Goal: Complete application form

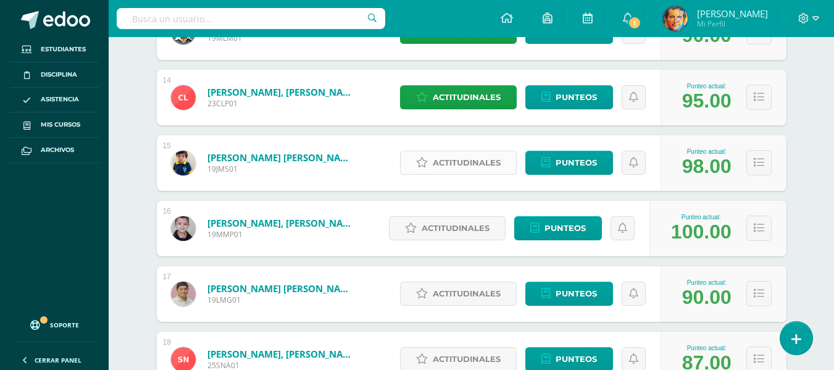
click at [457, 156] on span "Actitudinales" at bounding box center [467, 162] width 68 height 23
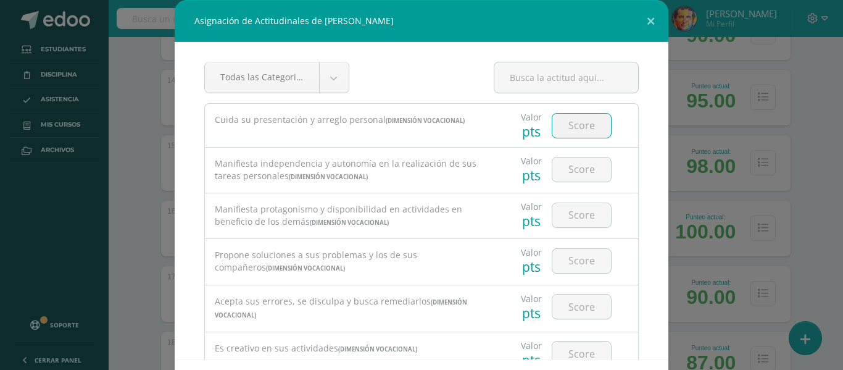
click at [553, 126] on input "number" at bounding box center [582, 126] width 59 height 24
type input "4"
type input "3"
type input "4"
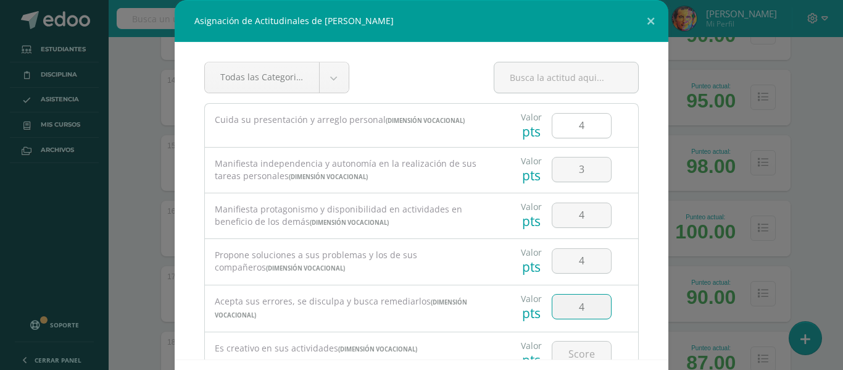
type input "4"
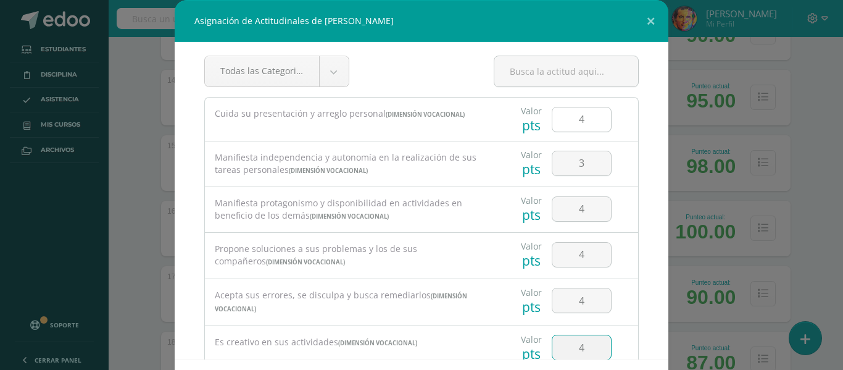
type input "4"
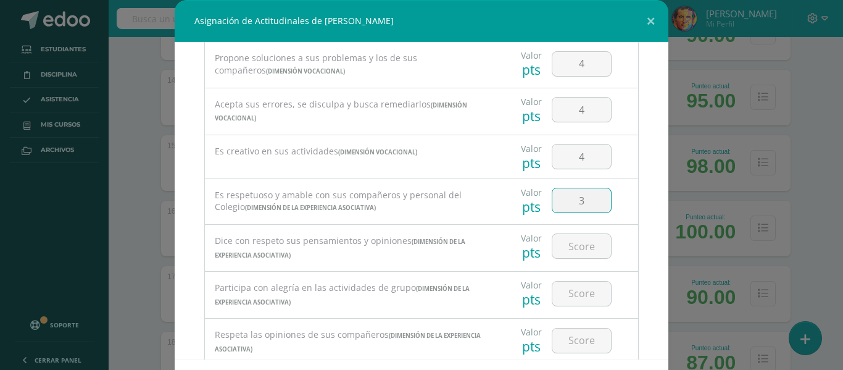
type input "3"
type input "4"
click at [587, 249] on input "3" at bounding box center [582, 246] width 59 height 24
type input "4"
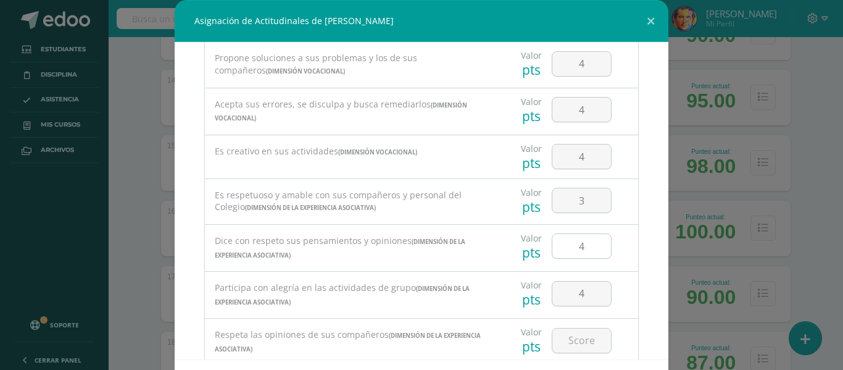
scroll to position [320, 0]
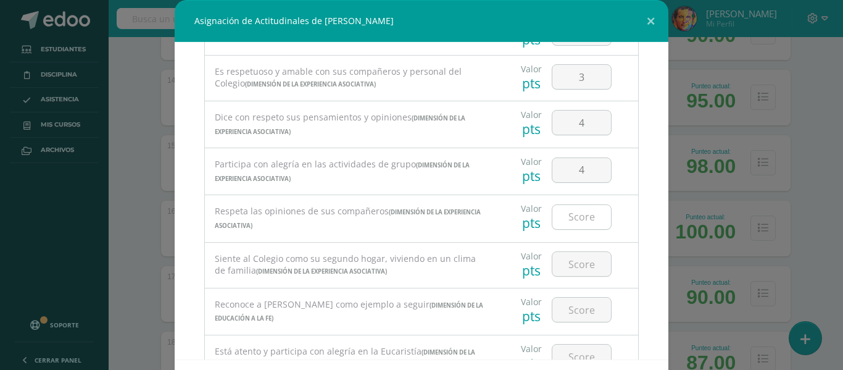
click at [582, 215] on input "number" at bounding box center [582, 217] width 59 height 24
type input "4"
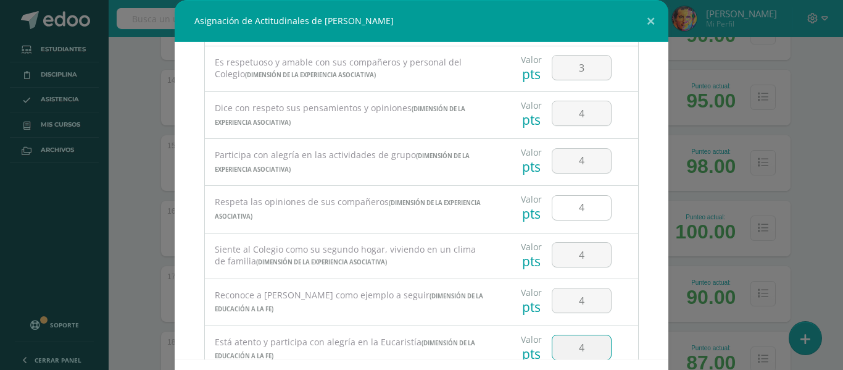
type input "4"
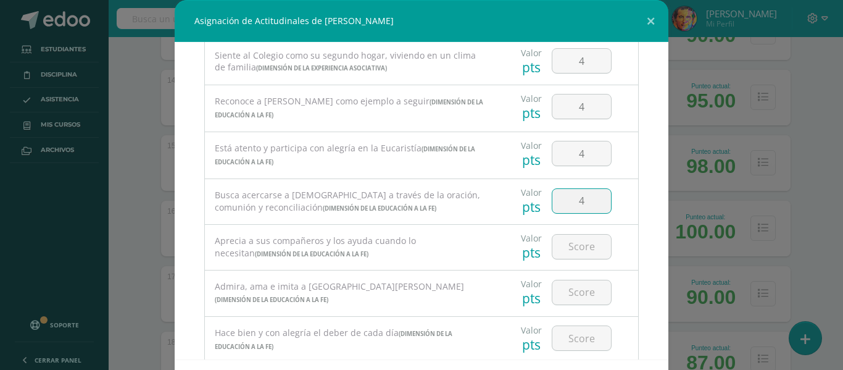
type input "4"
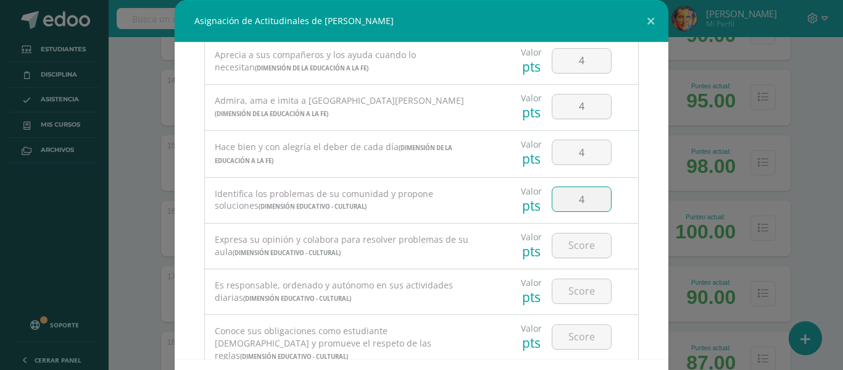
type input "4"
click at [593, 295] on input "4" at bounding box center [582, 291] width 59 height 24
type input "3"
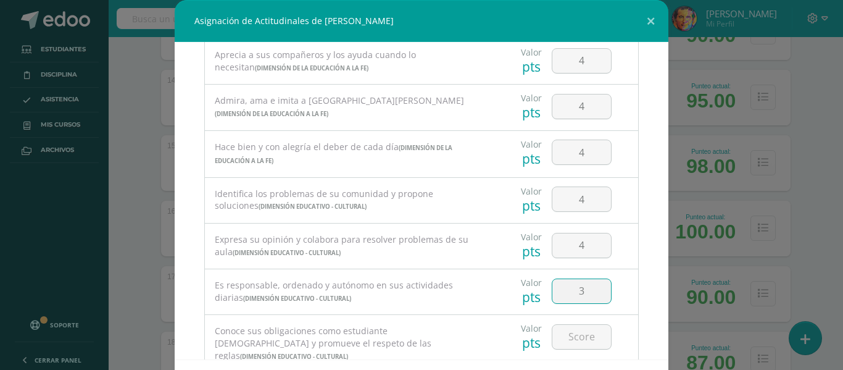
scroll to position [771, 0]
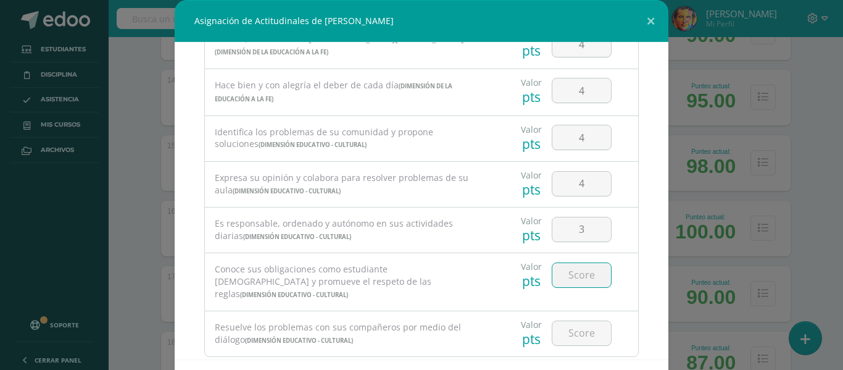
click at [585, 284] on input "number" at bounding box center [582, 275] width 59 height 24
type input "4"
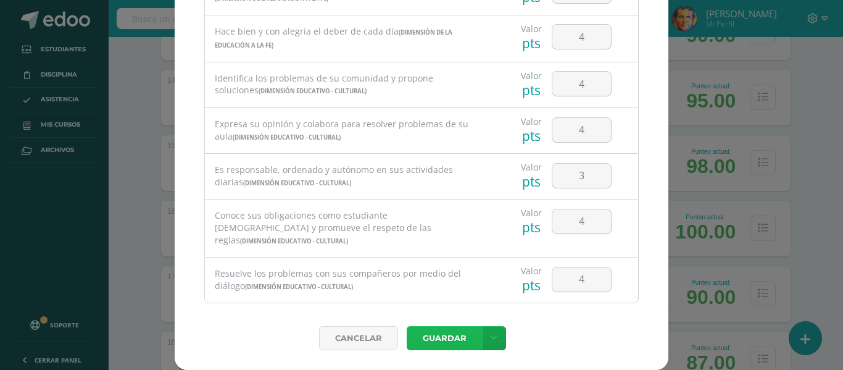
click at [464, 334] on button "Guardar" at bounding box center [444, 338] width 75 height 24
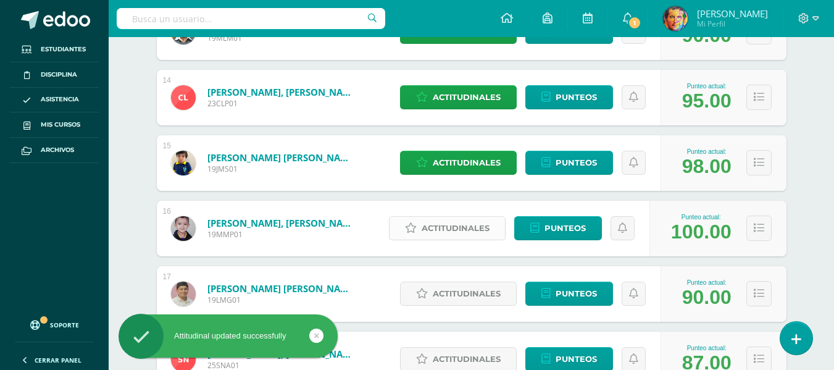
click at [463, 235] on span "Actitudinales" at bounding box center [456, 228] width 68 height 23
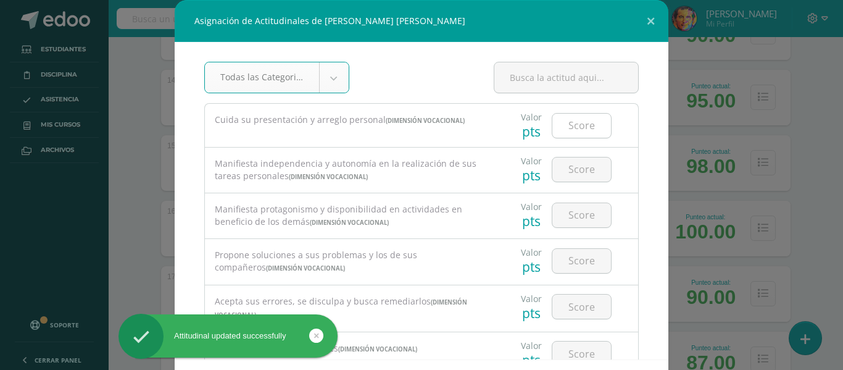
click at [567, 131] on input "number" at bounding box center [582, 126] width 59 height 24
type input "4"
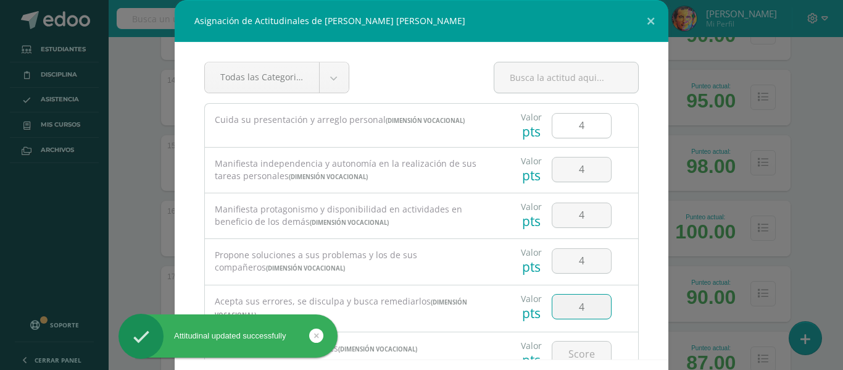
type input "4"
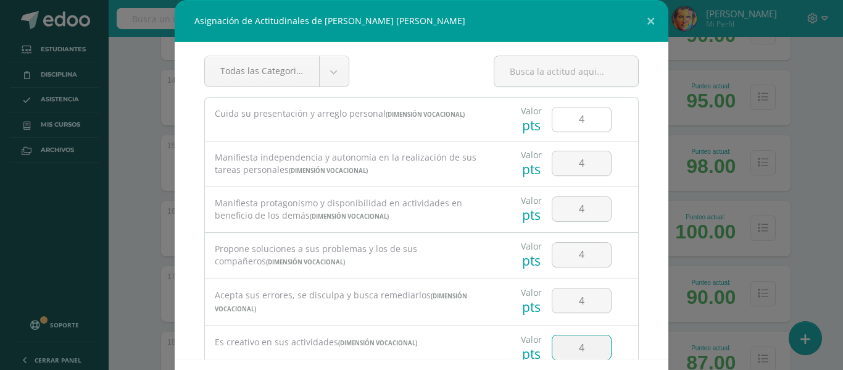
type input "4"
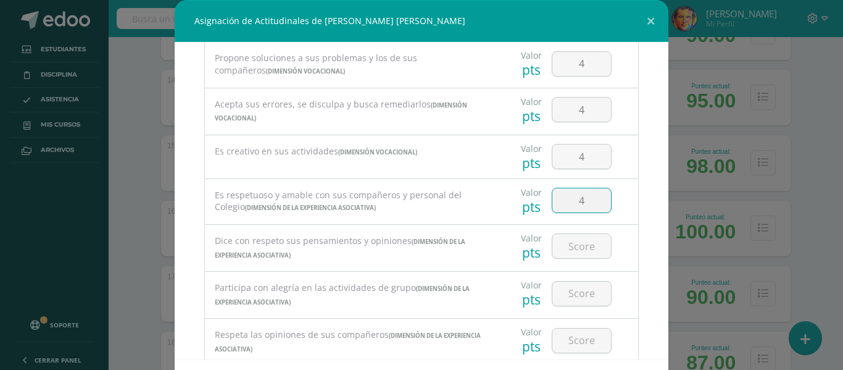
type input "4"
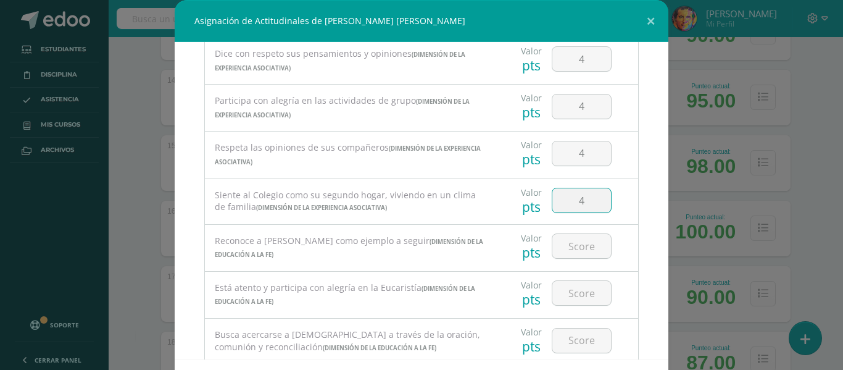
type input "4"
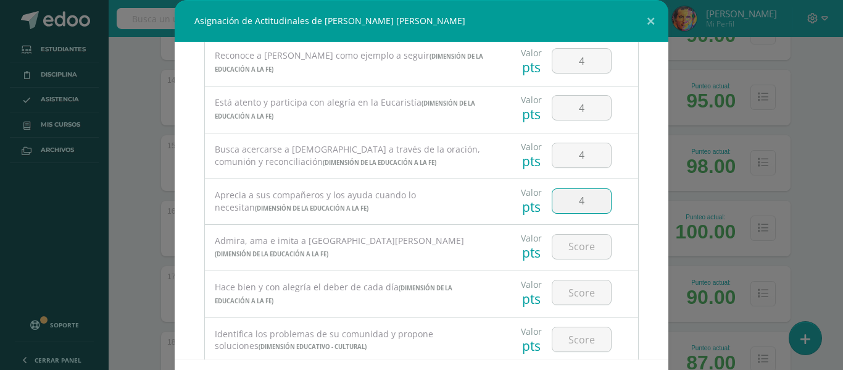
type input "4"
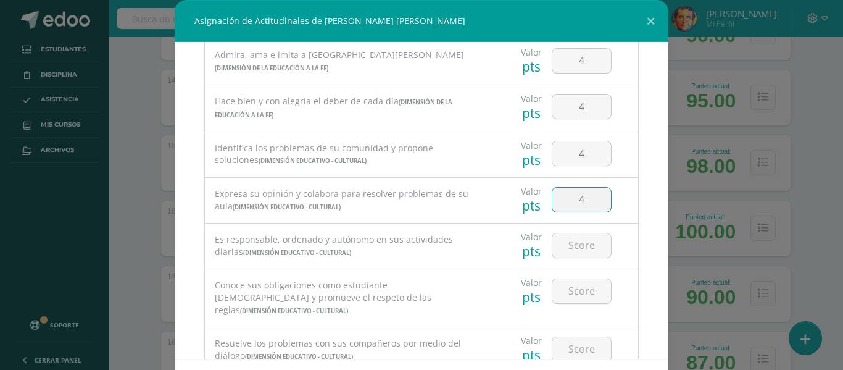
type input "4"
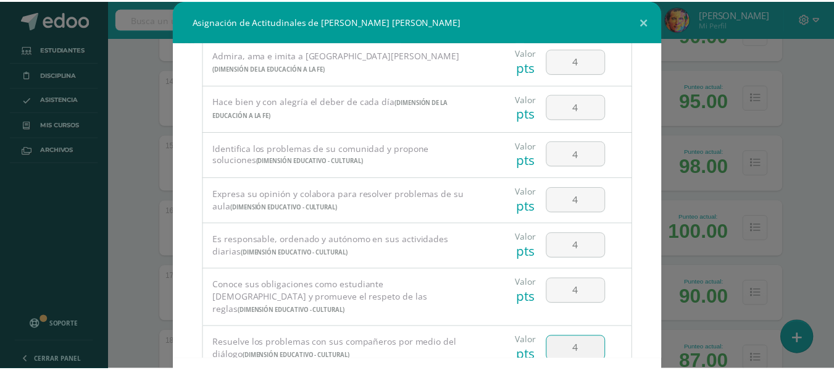
scroll to position [54, 0]
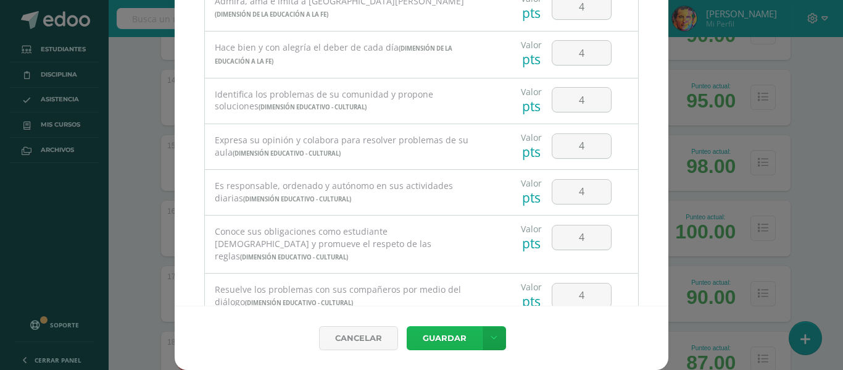
click at [453, 340] on button "Guardar" at bounding box center [444, 338] width 75 height 24
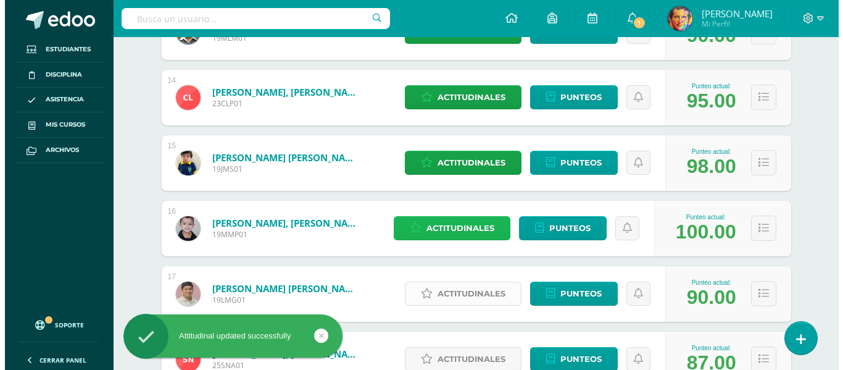
scroll to position [1173, 0]
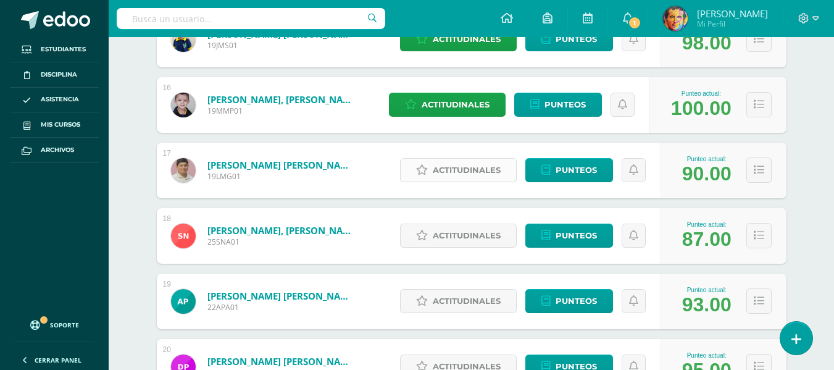
click at [472, 170] on span "Actitudinales" at bounding box center [467, 170] width 68 height 23
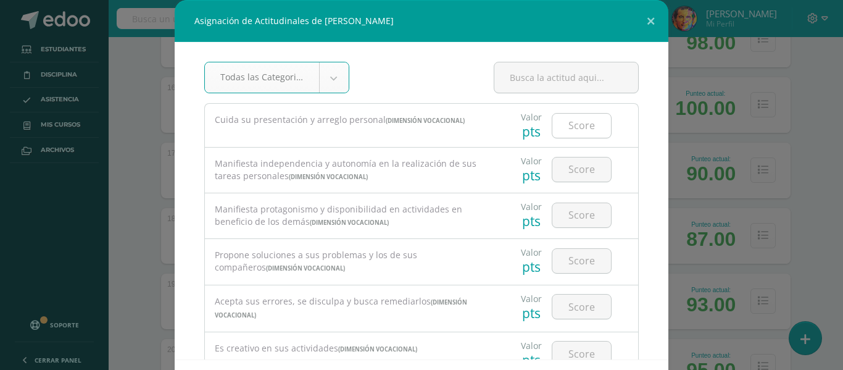
click at [571, 128] on input "number" at bounding box center [582, 126] width 59 height 24
type input "4"
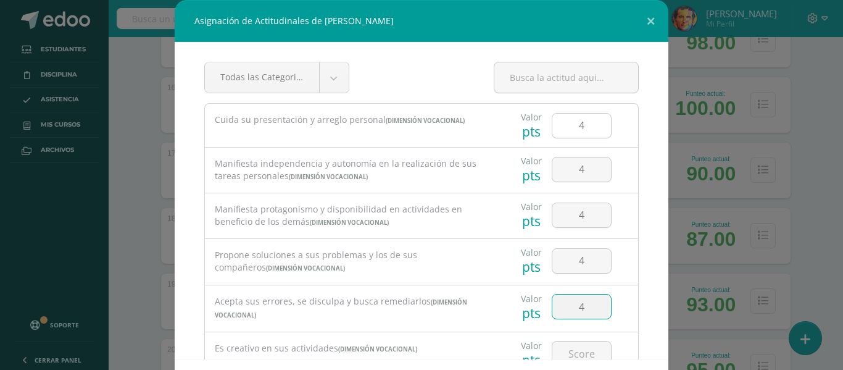
type input "4"
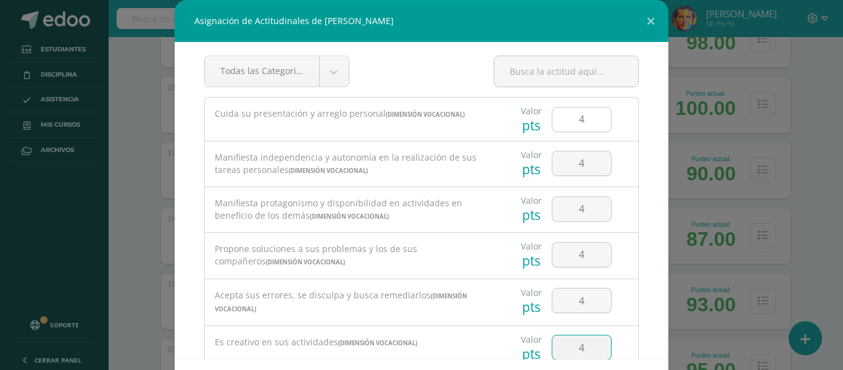
type input "4"
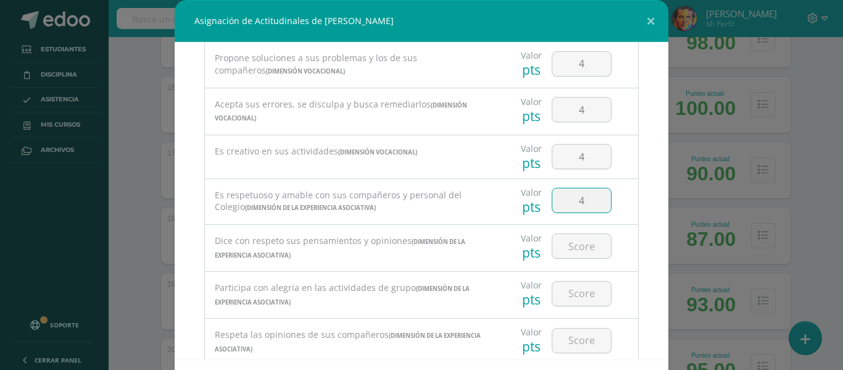
type input "4"
type input "3"
type input "4"
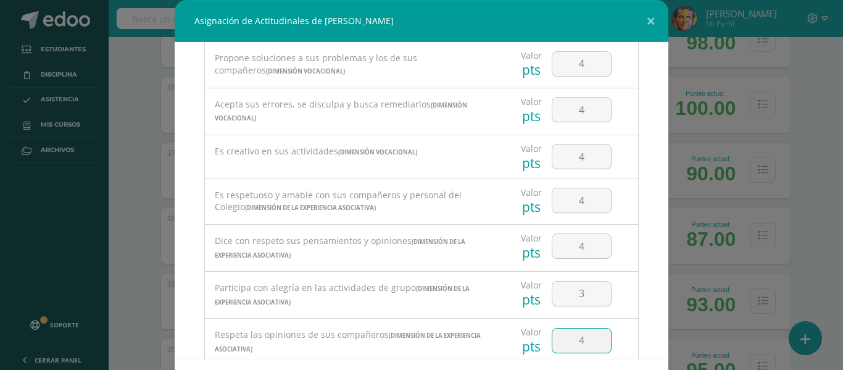
scroll to position [384, 0]
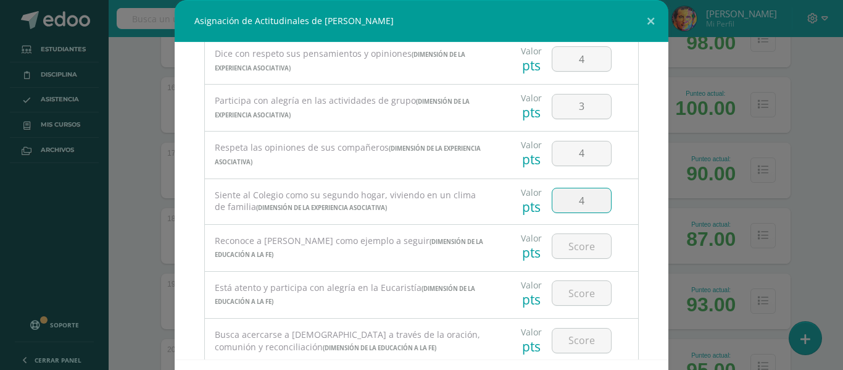
type input "4"
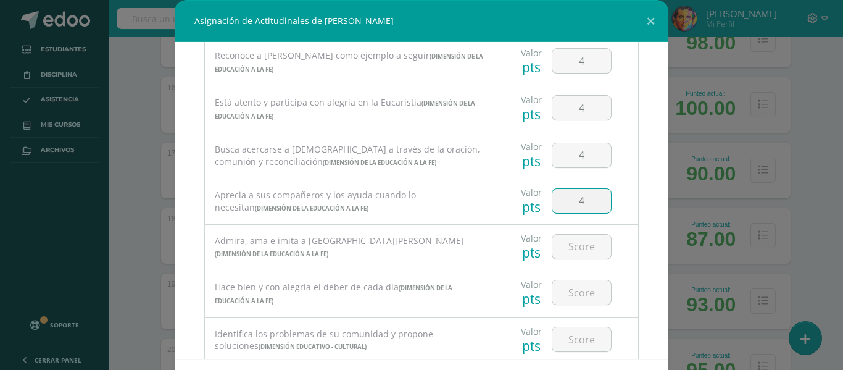
type input "4"
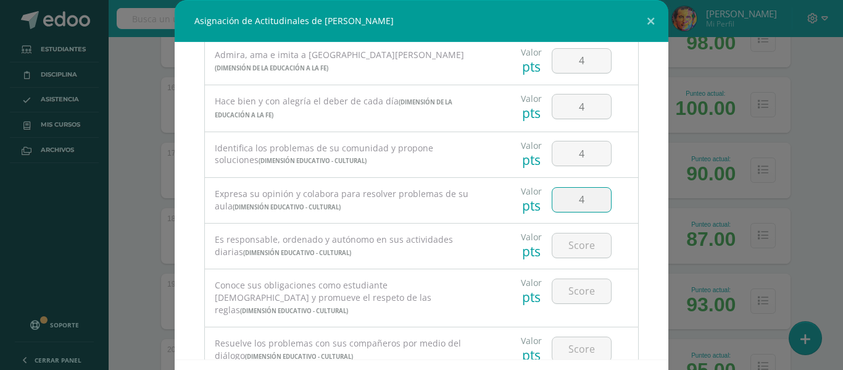
type input "4"
type input "3"
type input "4"
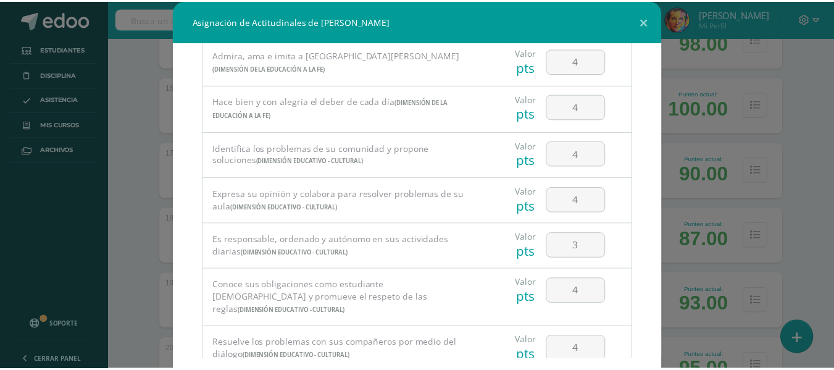
scroll to position [54, 0]
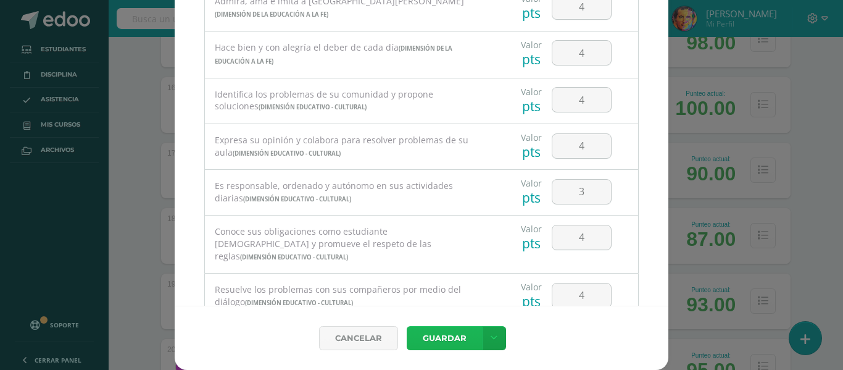
click at [459, 339] on button "Guardar" at bounding box center [444, 338] width 75 height 24
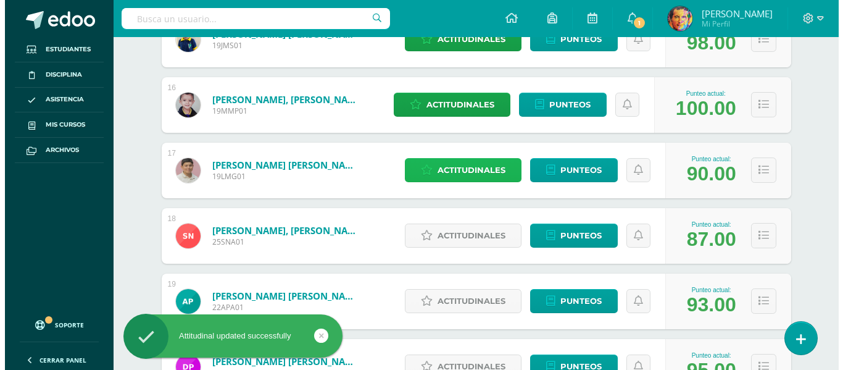
scroll to position [1235, 0]
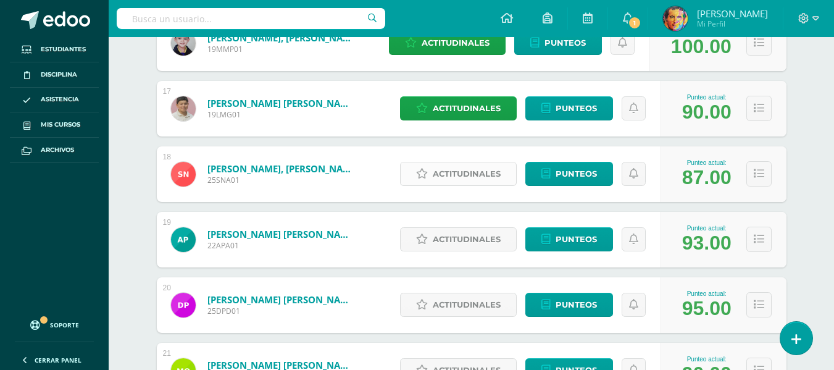
click at [482, 175] on span "Actitudinales" at bounding box center [467, 173] width 68 height 23
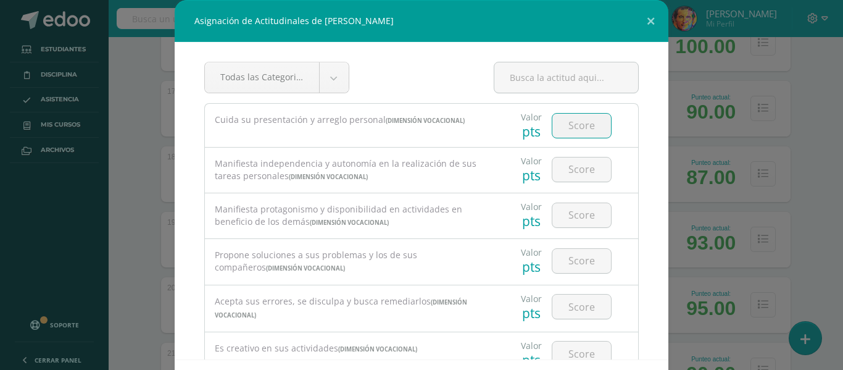
click at [561, 129] on input "number" at bounding box center [582, 126] width 59 height 24
type input "3"
type input "4"
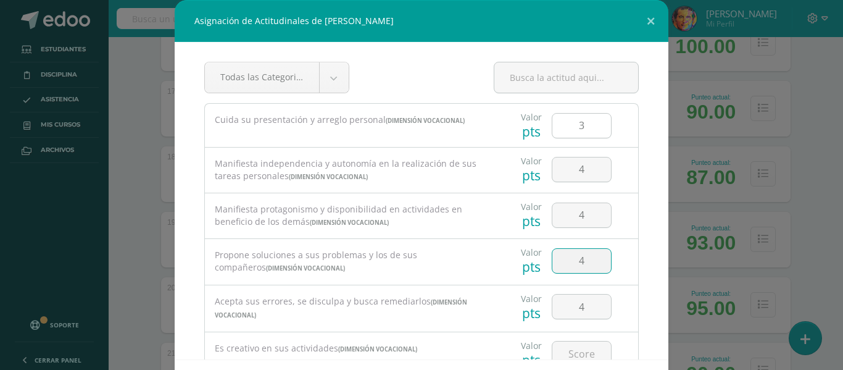
type input "4"
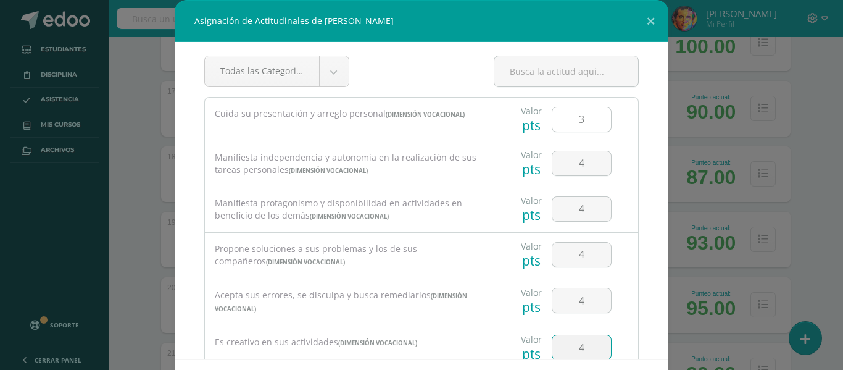
type input "4"
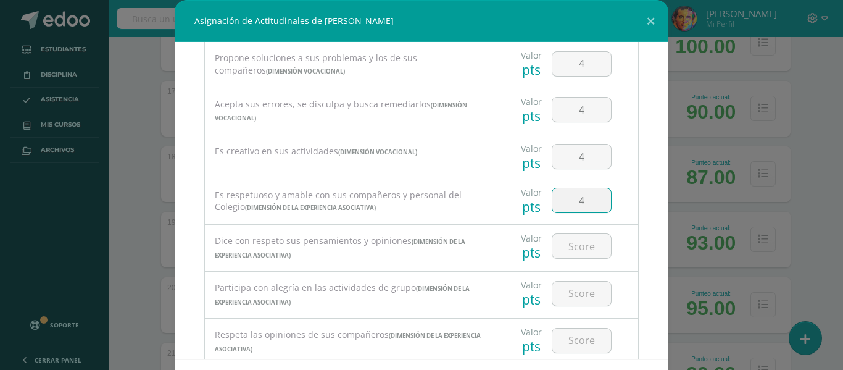
type input "4"
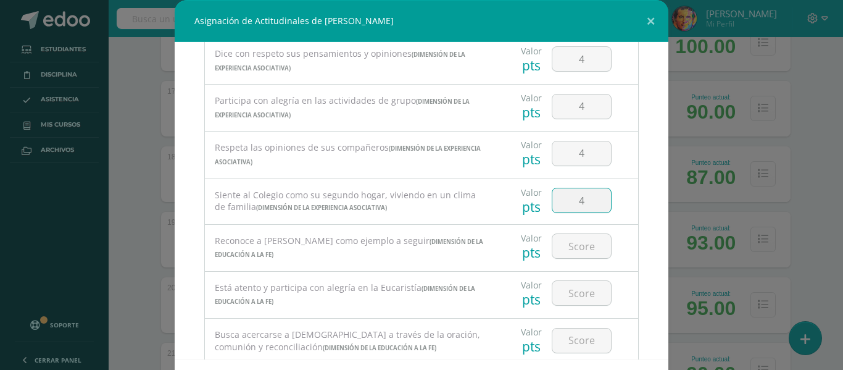
type input "4"
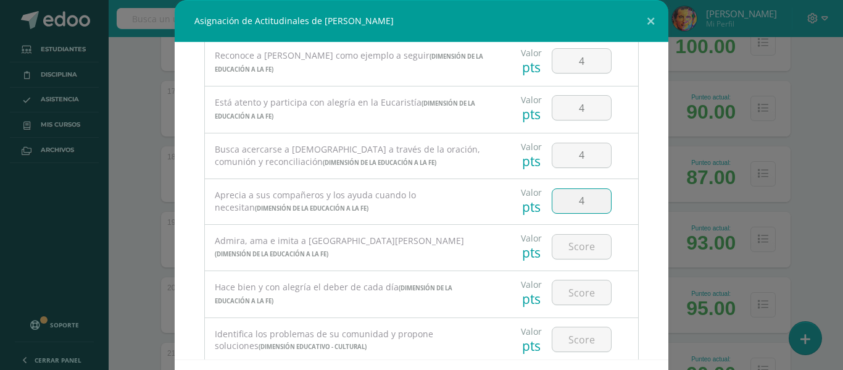
type input "4"
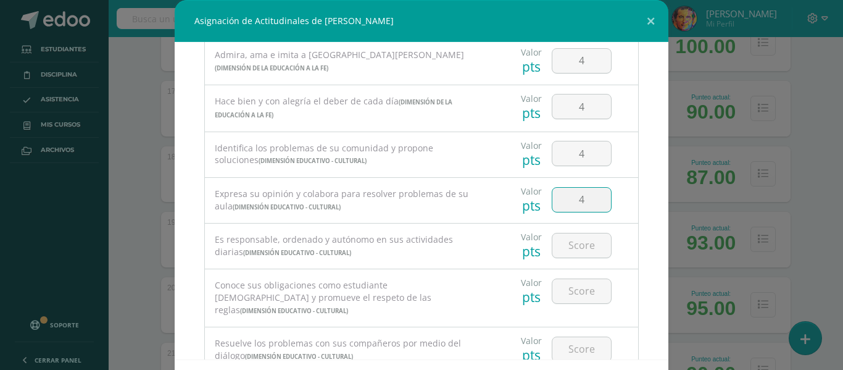
type input "4"
type input "3"
type input "2"
type input "4"
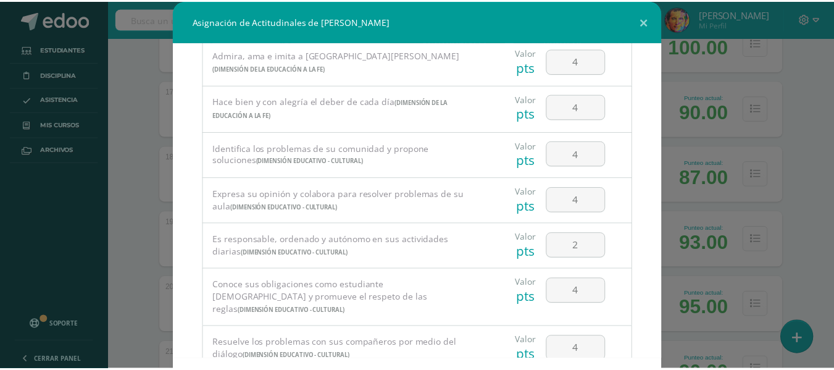
scroll to position [54, 0]
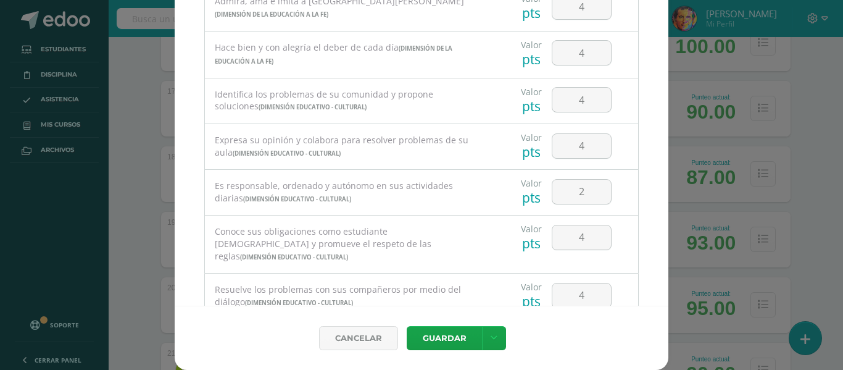
click at [451, 311] on div "Cancelar [GEOGRAPHIC_DATA] Guardar y poblar en todos mis cursos" at bounding box center [422, 338] width 494 height 64
click at [445, 327] on button "Guardar" at bounding box center [444, 338] width 75 height 24
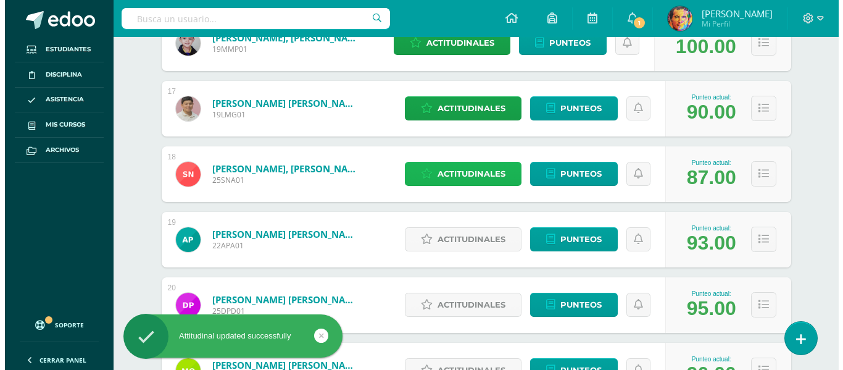
scroll to position [1297, 0]
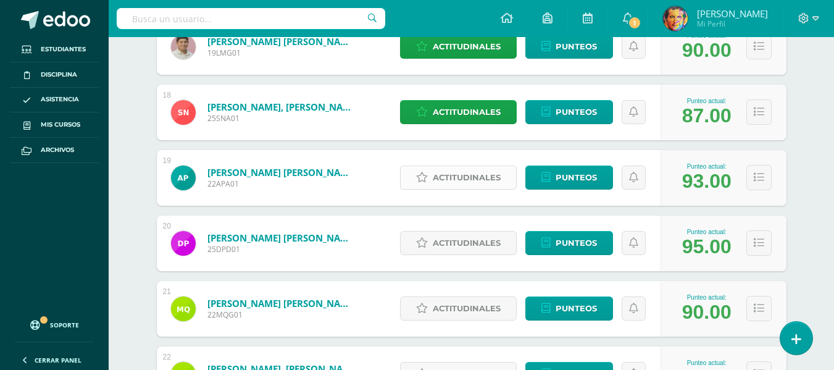
click at [480, 181] on span "Actitudinales" at bounding box center [467, 177] width 68 height 23
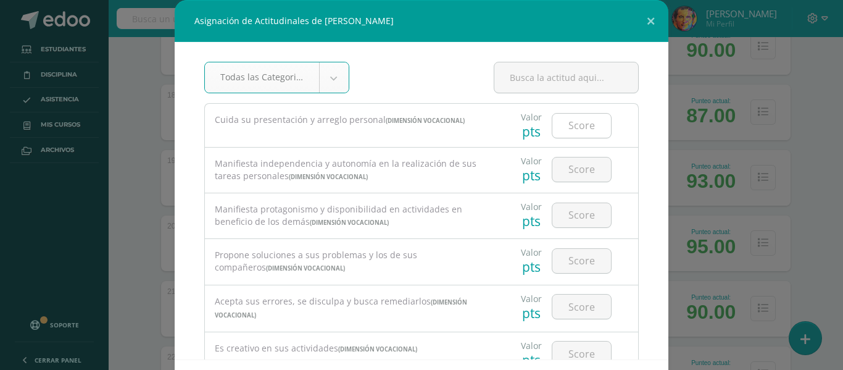
click at [569, 130] on input "number" at bounding box center [582, 126] width 59 height 24
type input "4"
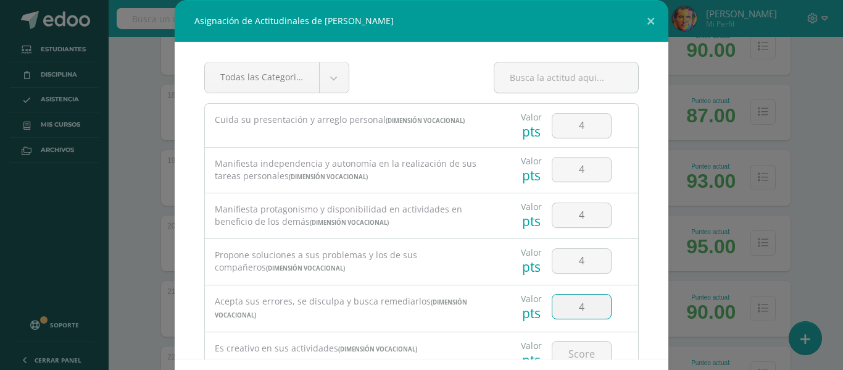
type input "4"
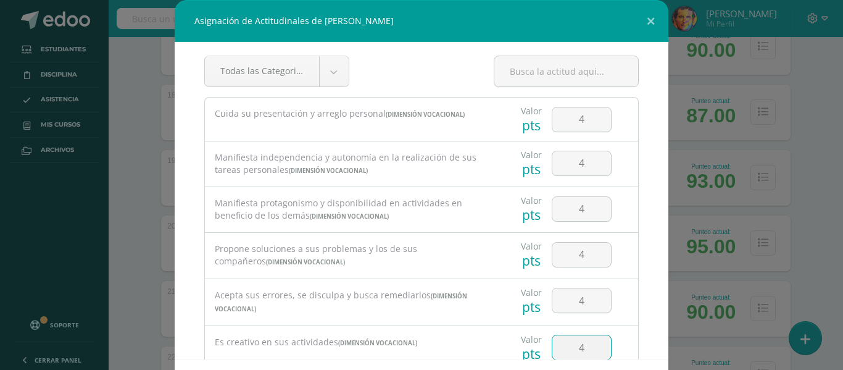
type input "4"
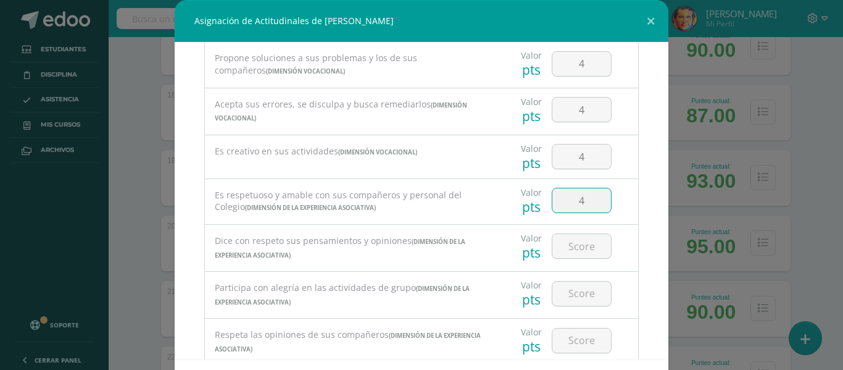
type input "4"
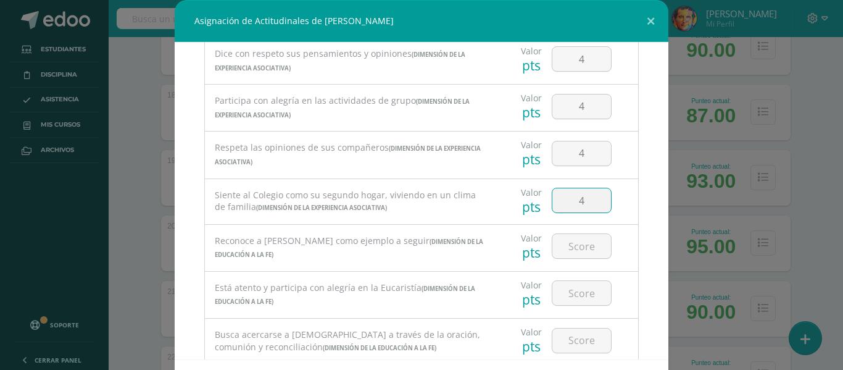
type input "4"
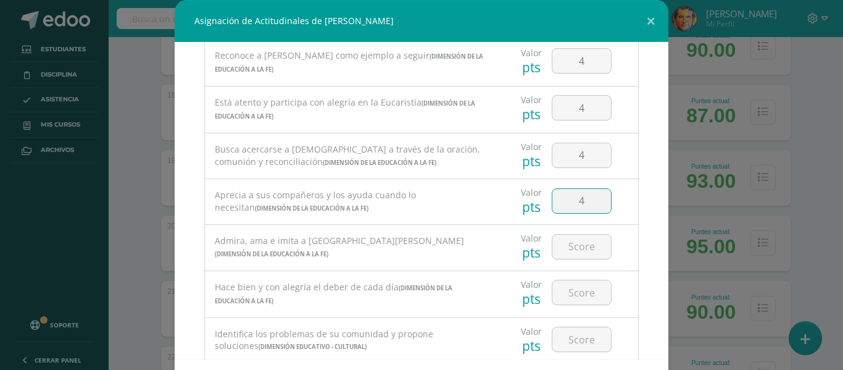
type input "4"
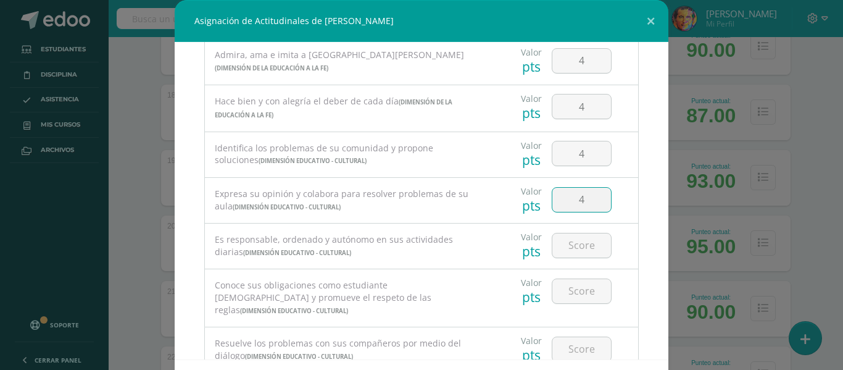
type input "4"
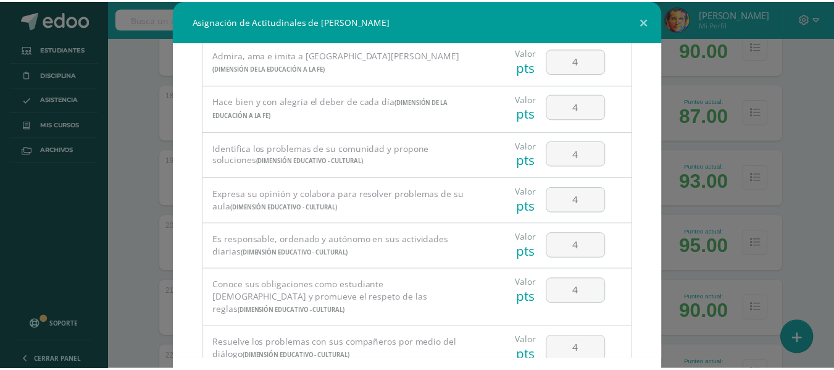
scroll to position [54, 0]
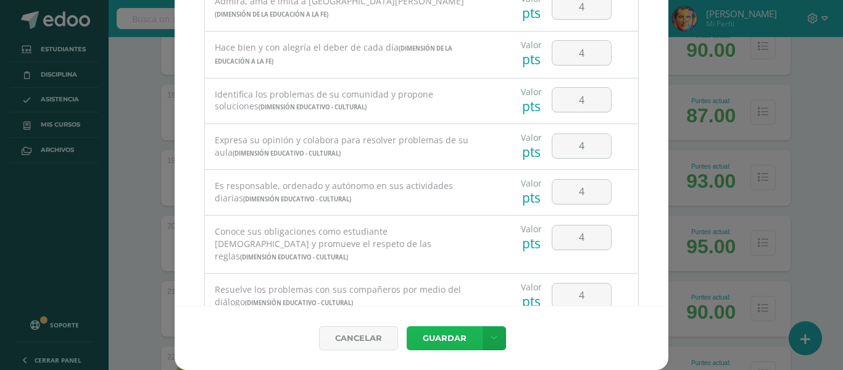
click at [466, 338] on button "Guardar" at bounding box center [444, 338] width 75 height 24
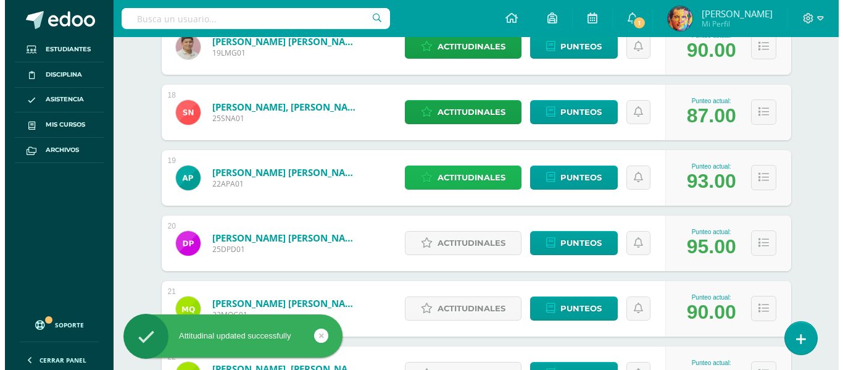
scroll to position [1420, 0]
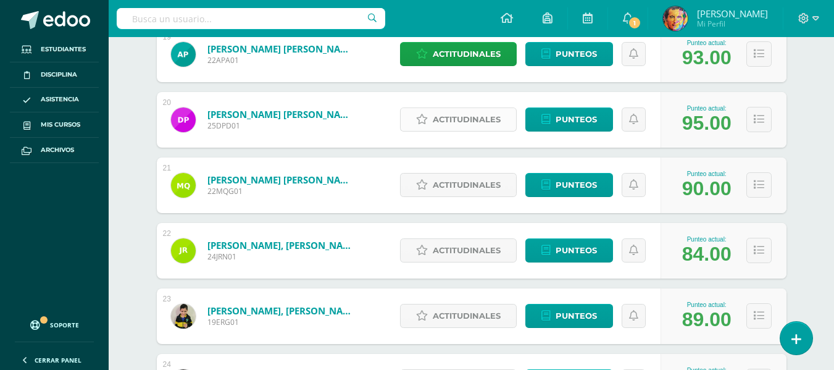
click at [471, 113] on span "Actitudinales" at bounding box center [467, 119] width 68 height 23
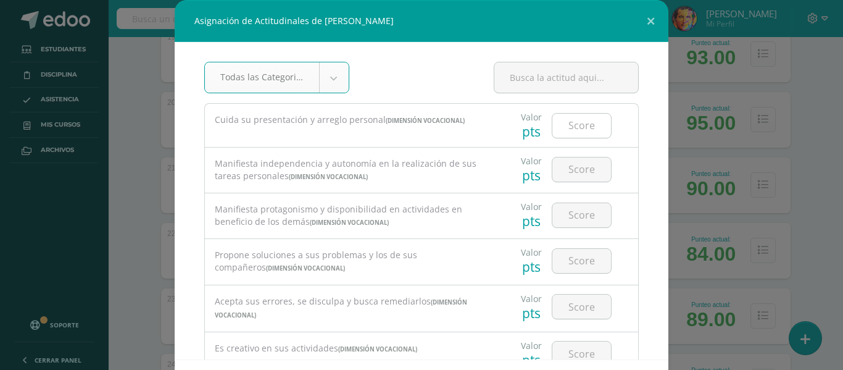
click at [583, 124] on input "number" at bounding box center [582, 126] width 59 height 24
type input "4"
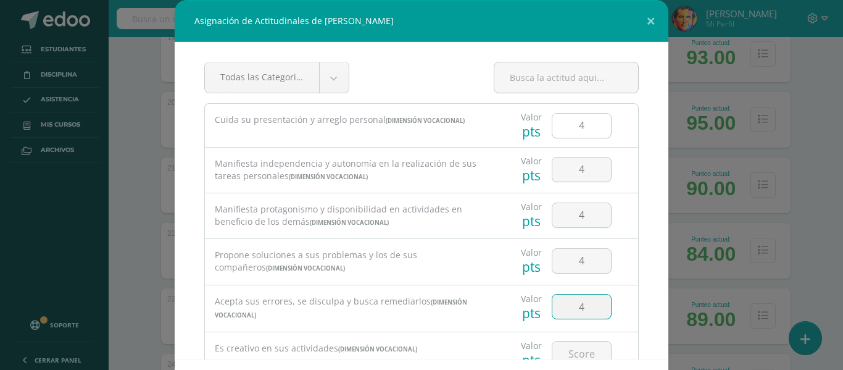
type input "4"
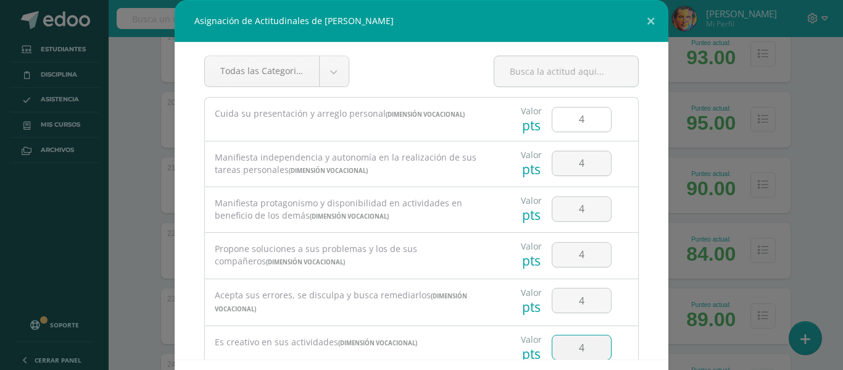
type input "4"
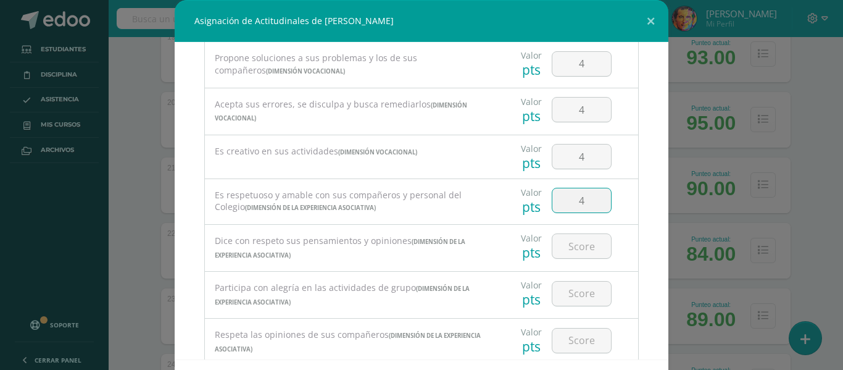
type input "4"
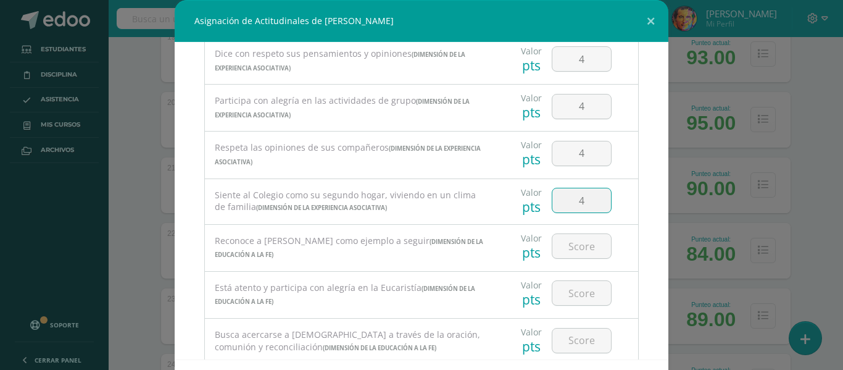
type input "4"
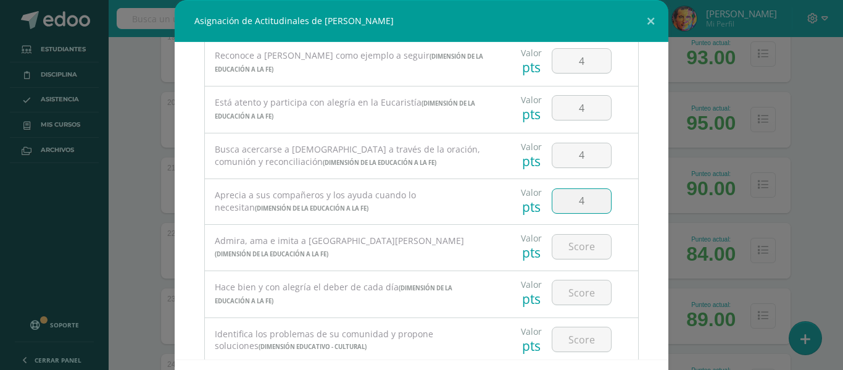
type input "4"
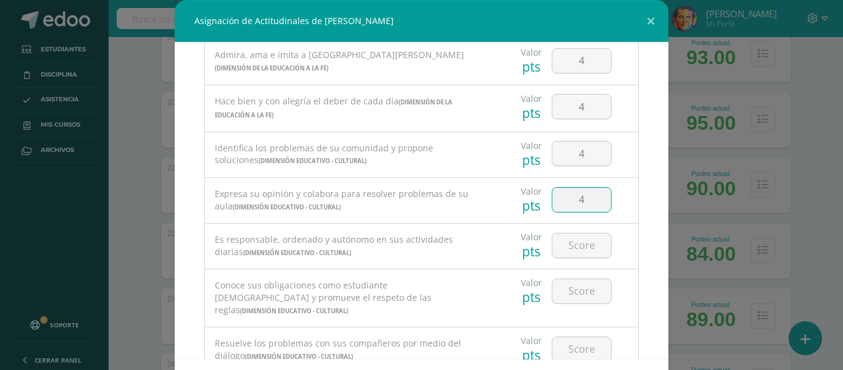
type input "4"
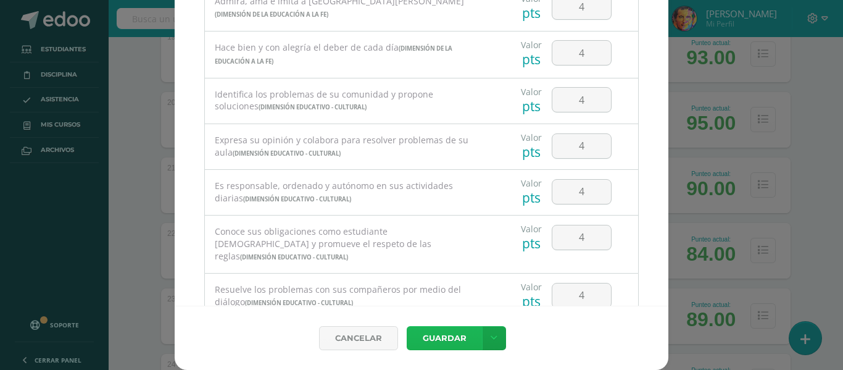
click at [454, 336] on button "Guardar" at bounding box center [444, 338] width 75 height 24
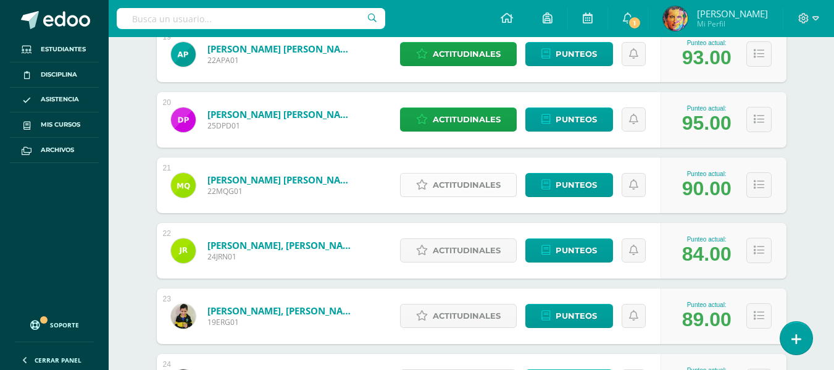
click at [451, 174] on span "Actitudinales" at bounding box center [467, 184] width 68 height 23
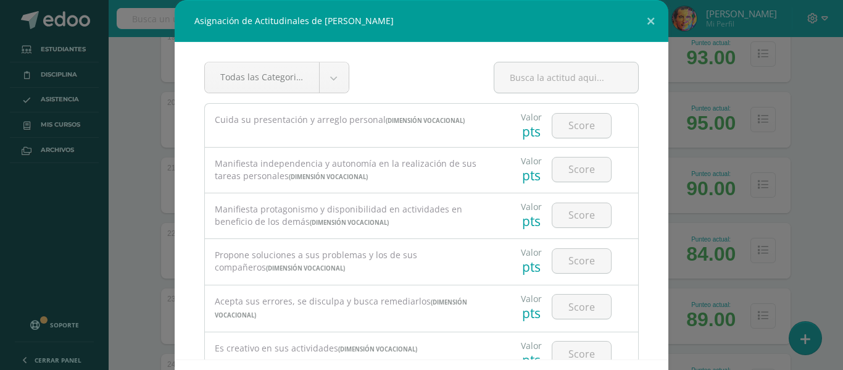
click at [603, 118] on div at bounding box center [582, 125] width 70 height 43
click at [587, 127] on input "number" at bounding box center [582, 126] width 59 height 24
type input "3"
type input "4"
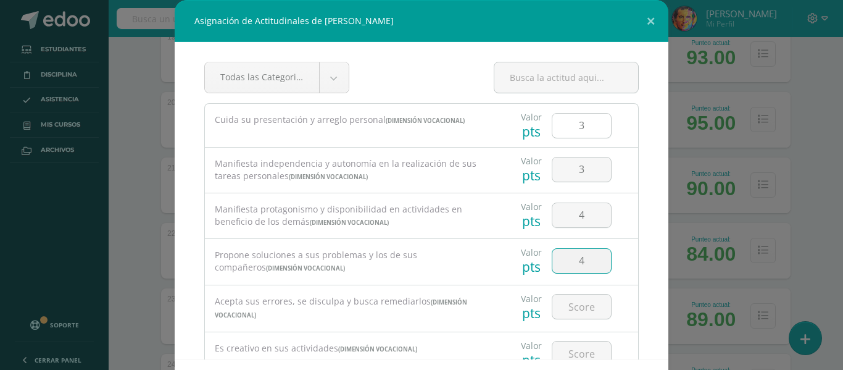
type input "4"
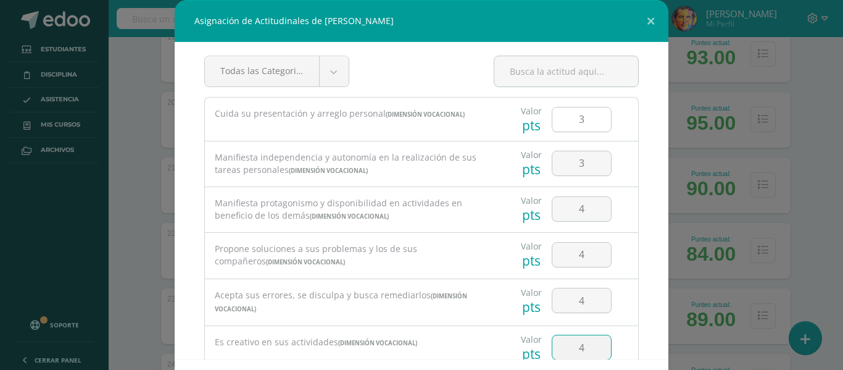
type input "4"
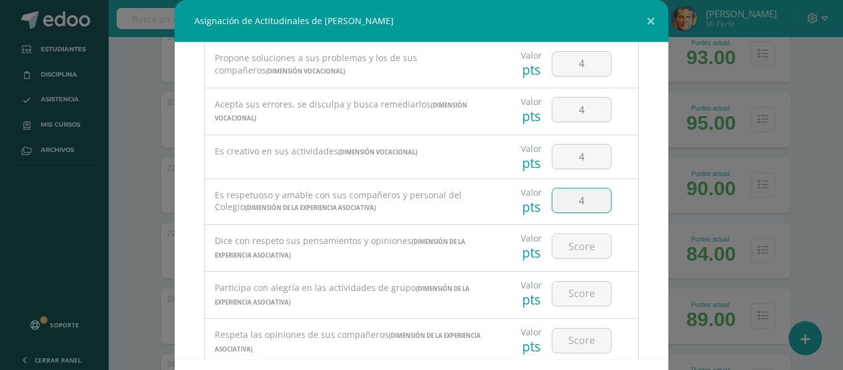
type input "4"
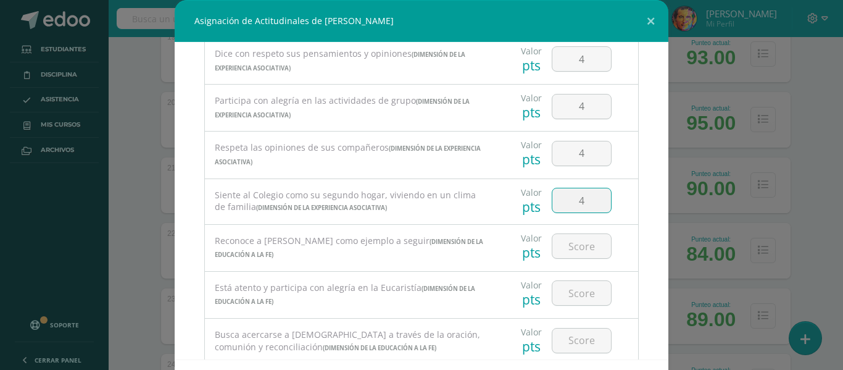
type input "4"
type input "3"
type input "4"
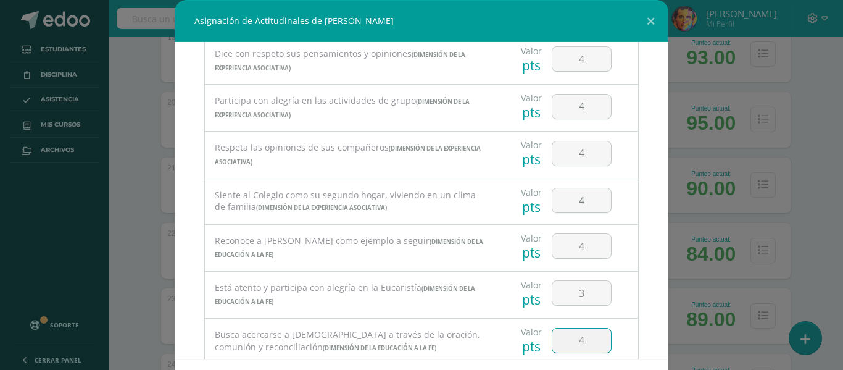
scroll to position [569, 0]
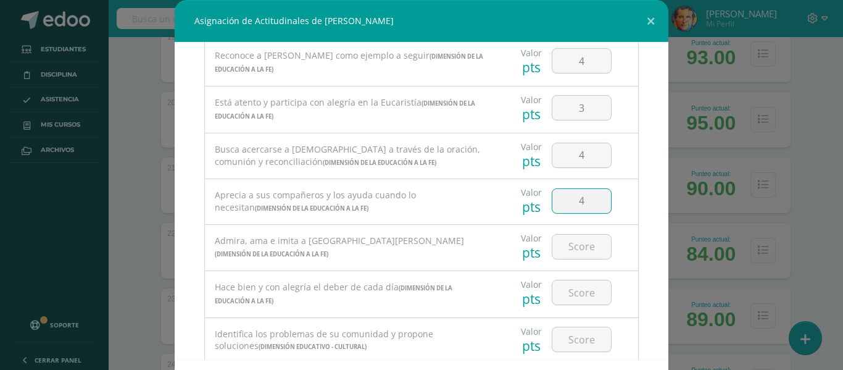
type input "4"
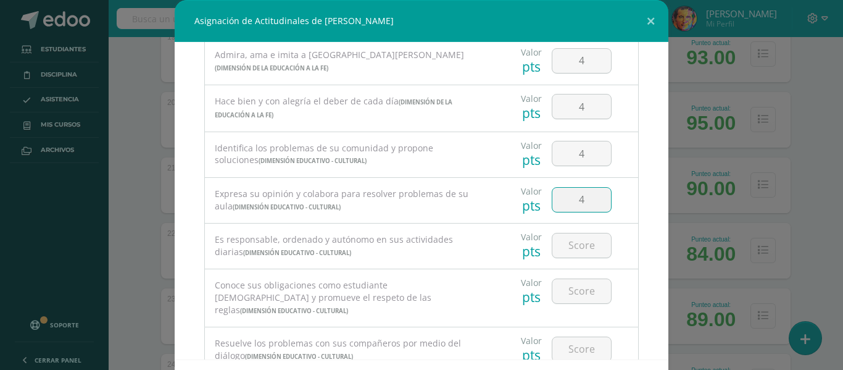
type input "4"
type input "1"
type input "2"
type input "4"
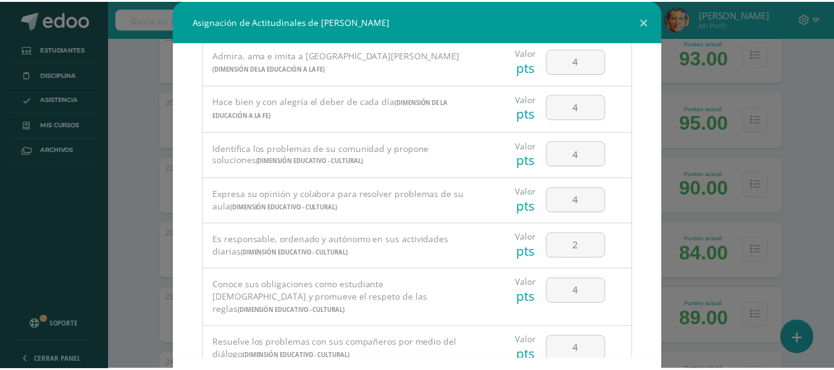
scroll to position [54, 0]
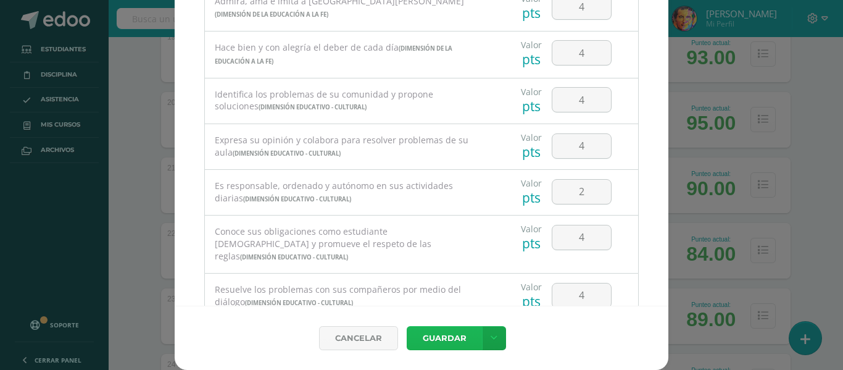
click at [448, 328] on button "Guardar" at bounding box center [444, 338] width 75 height 24
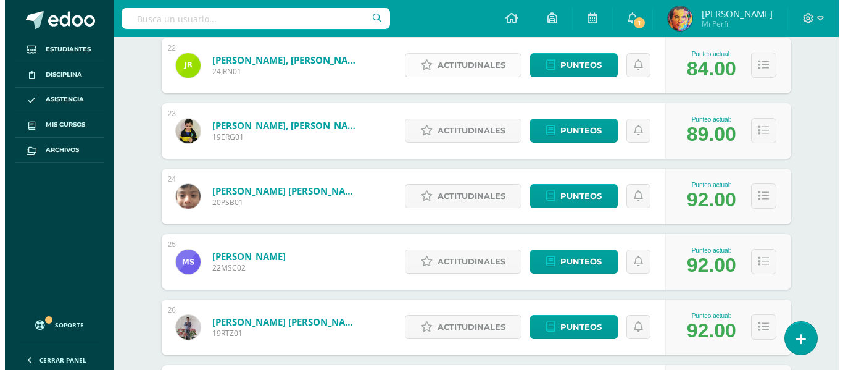
scroll to position [1482, 0]
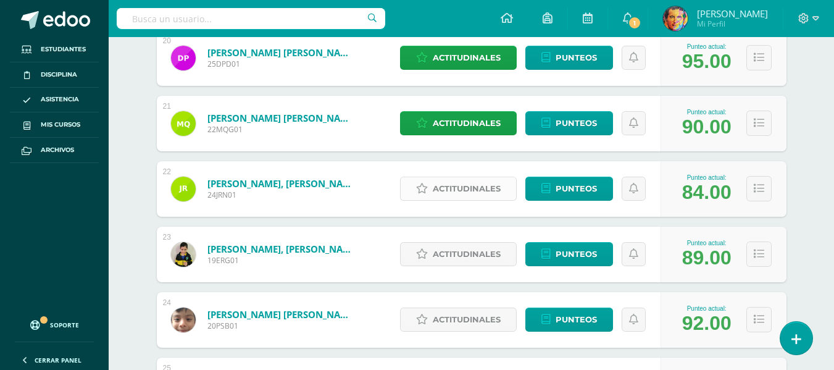
click at [495, 191] on span "Actitudinales" at bounding box center [467, 188] width 68 height 23
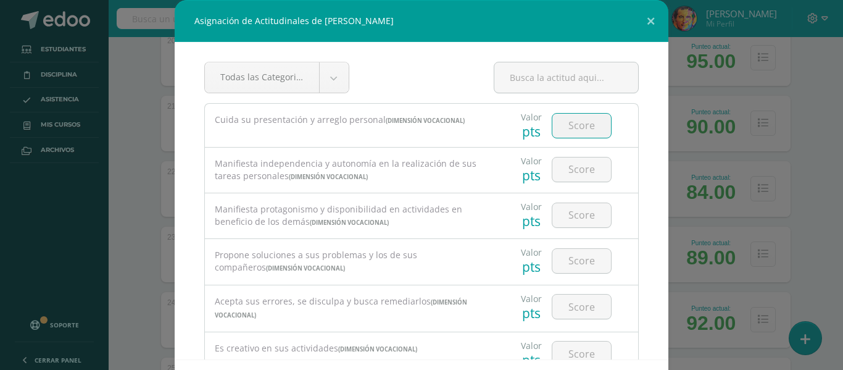
click at [576, 129] on input "number" at bounding box center [582, 126] width 59 height 24
type input "4"
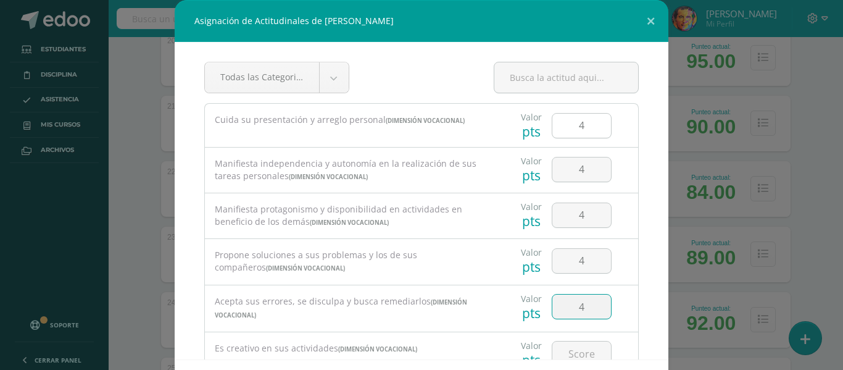
type input "4"
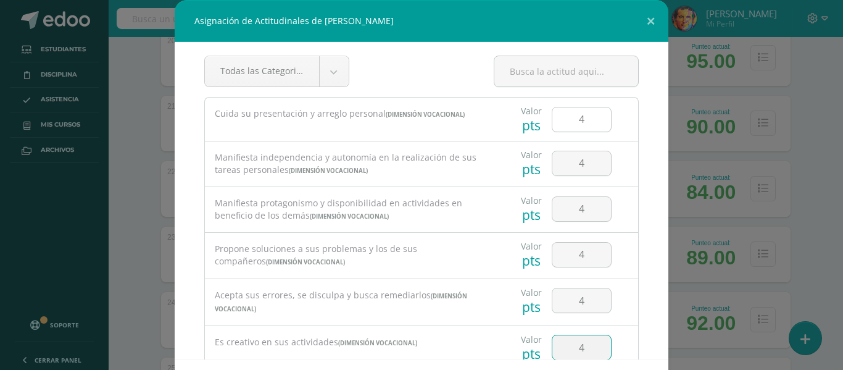
type input "4"
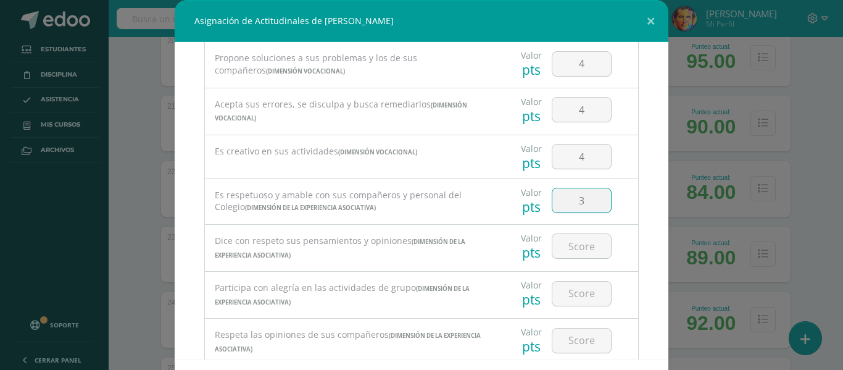
type input "3"
type input "4"
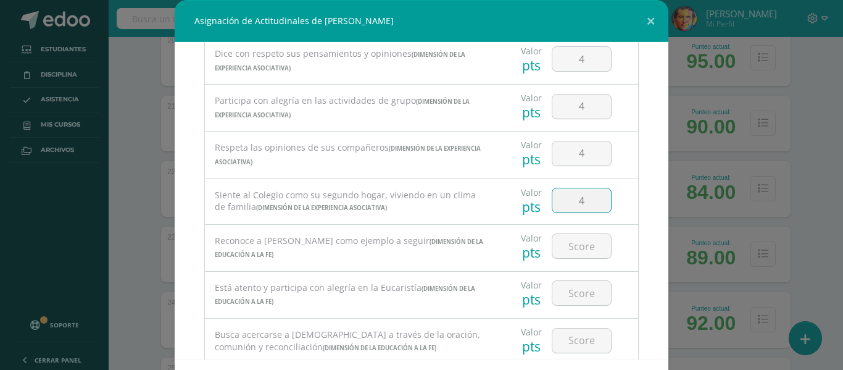
type input "4"
type input "3"
type input "4"
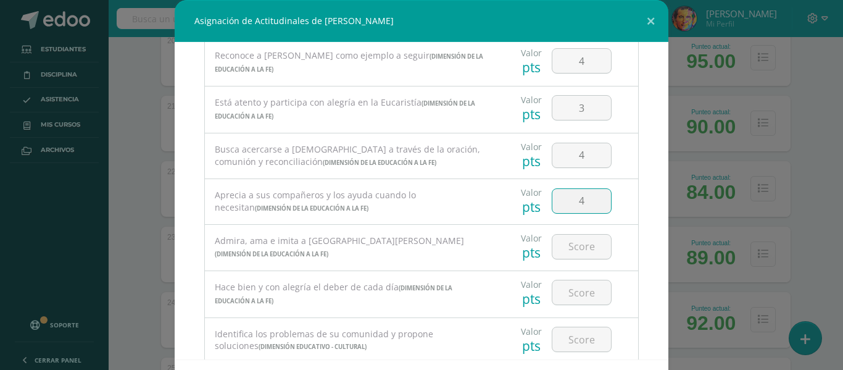
type input "4"
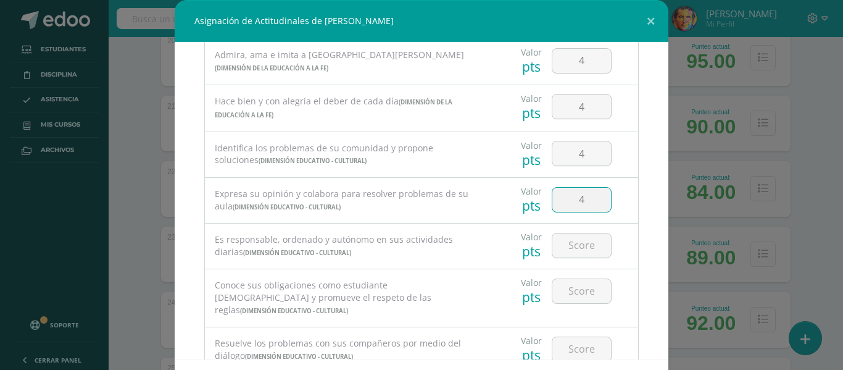
type input "4"
type input "3"
type input "4"
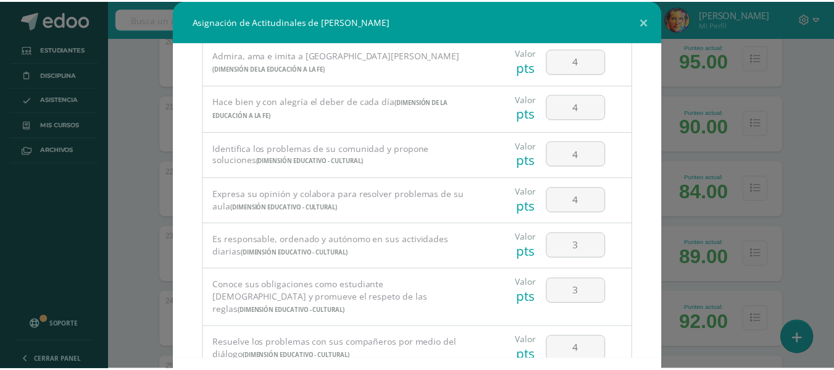
scroll to position [54, 0]
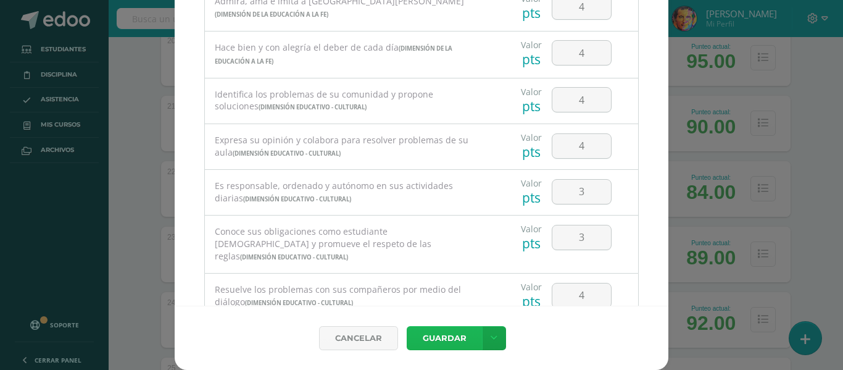
click at [445, 331] on button "Guardar" at bounding box center [444, 338] width 75 height 24
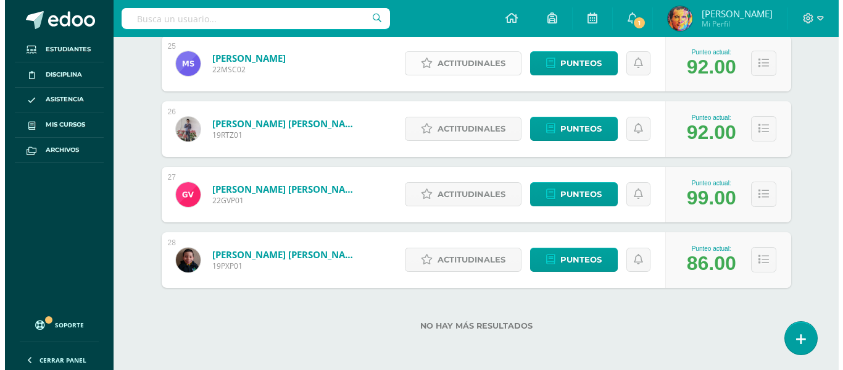
scroll to position [1556, 0]
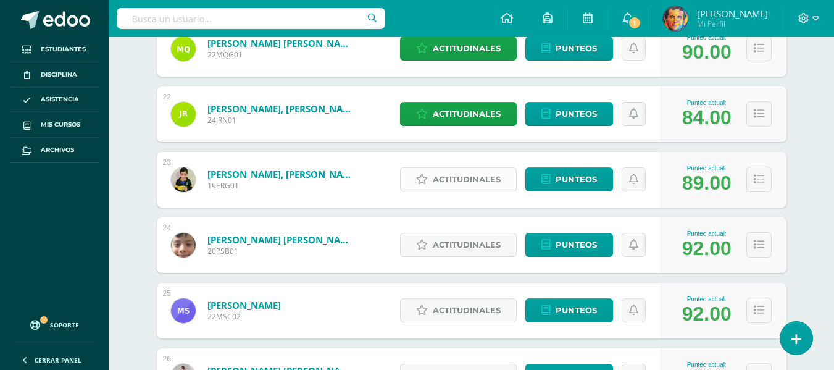
click at [475, 180] on span "Actitudinales" at bounding box center [467, 179] width 68 height 23
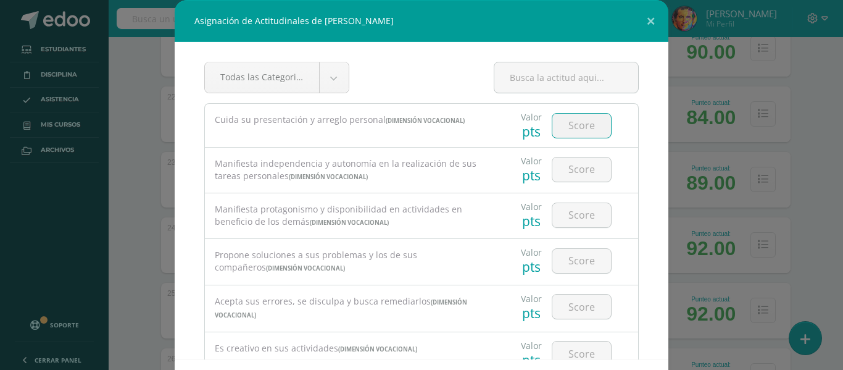
click at [571, 128] on input "number" at bounding box center [582, 126] width 59 height 24
type input "4"
type input "3"
type input "4"
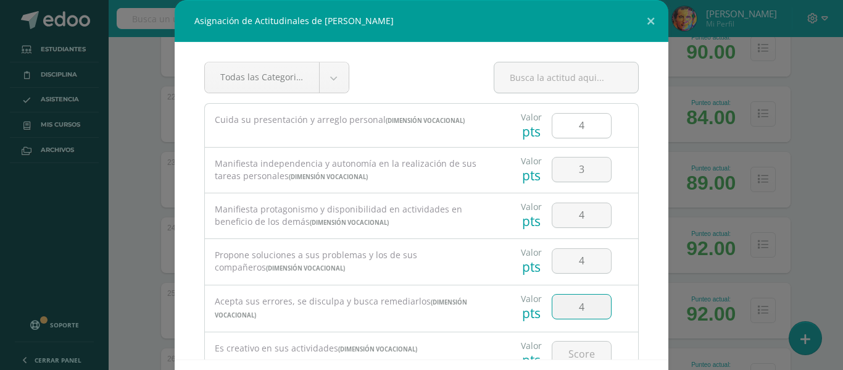
type input "4"
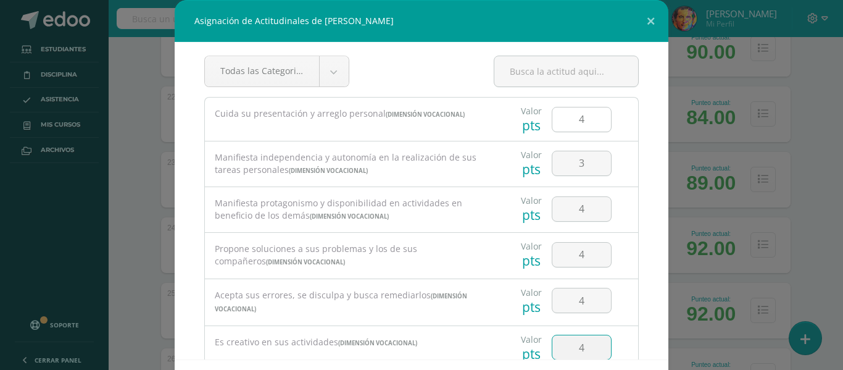
type input "4"
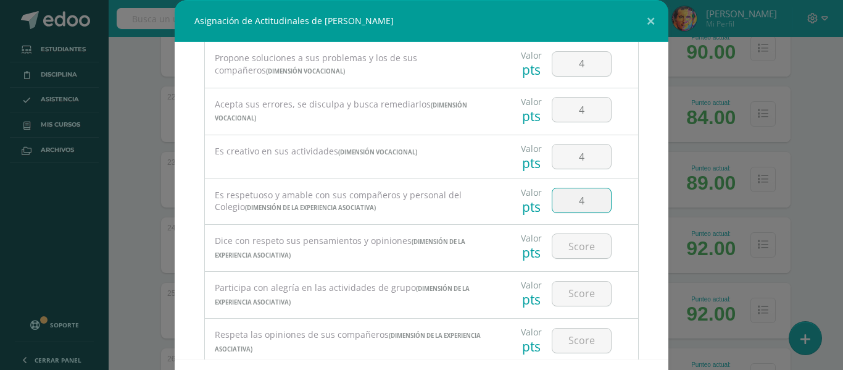
type input "4"
type input "3"
type input "4"
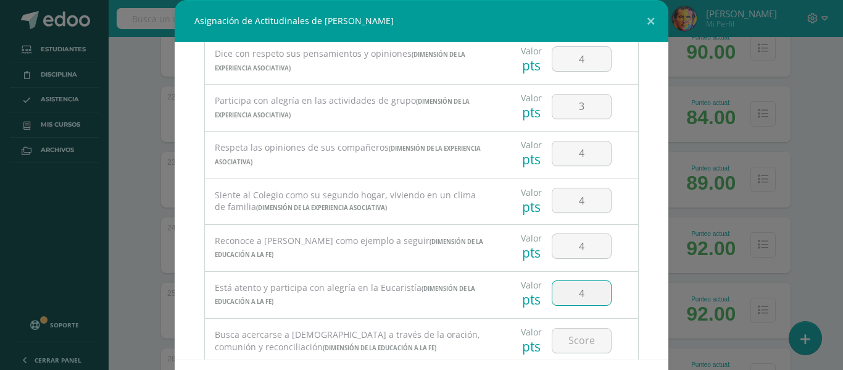
click at [578, 290] on input "4" at bounding box center [582, 293] width 59 height 24
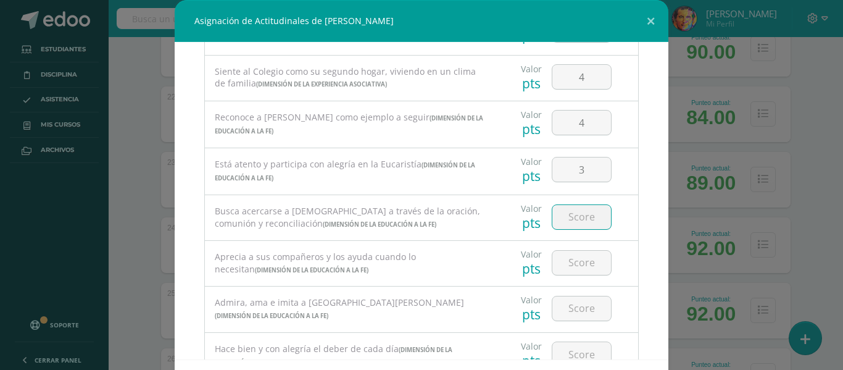
click at [569, 219] on input "number" at bounding box center [582, 217] width 59 height 24
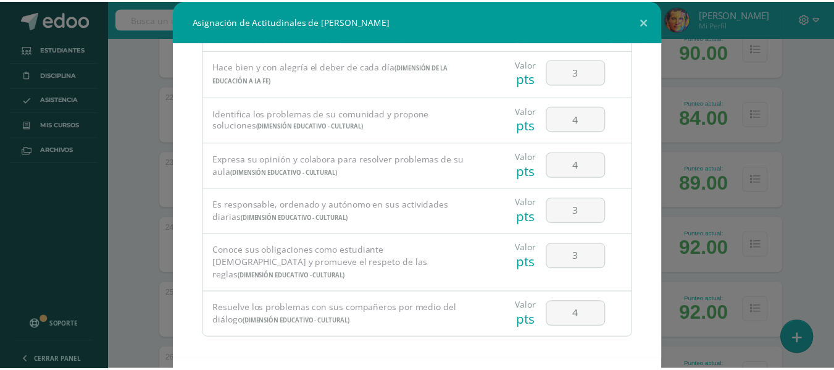
scroll to position [54, 0]
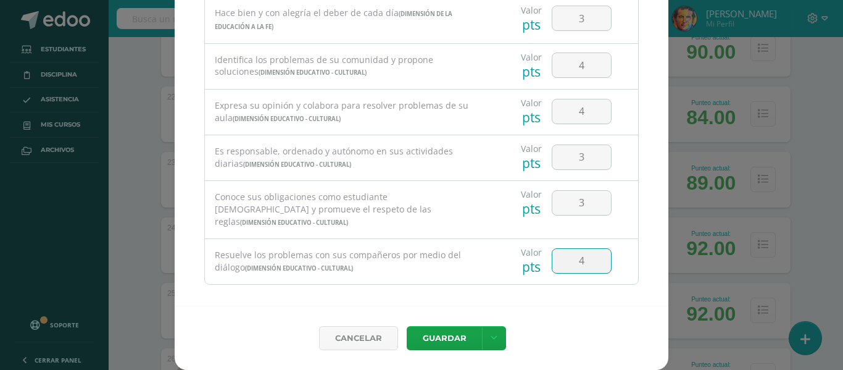
click at [577, 253] on input "4" at bounding box center [582, 261] width 59 height 24
click at [427, 331] on button "Guardar" at bounding box center [444, 338] width 75 height 24
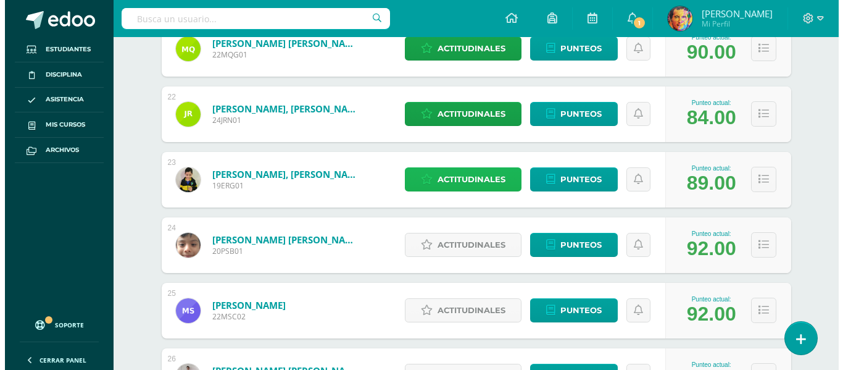
scroll to position [1618, 0]
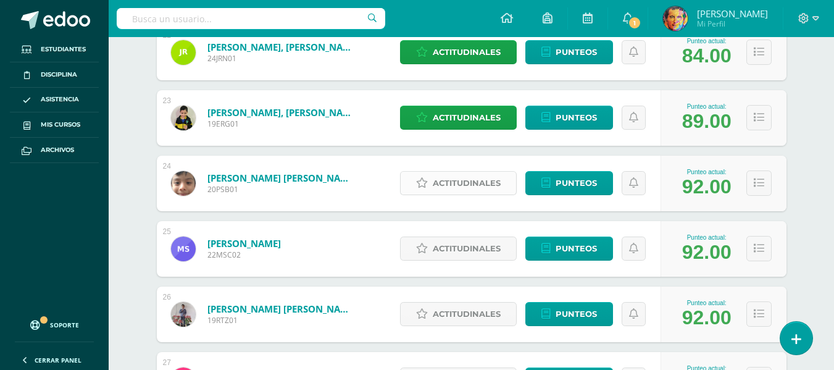
click at [482, 186] on span "Actitudinales" at bounding box center [467, 183] width 68 height 23
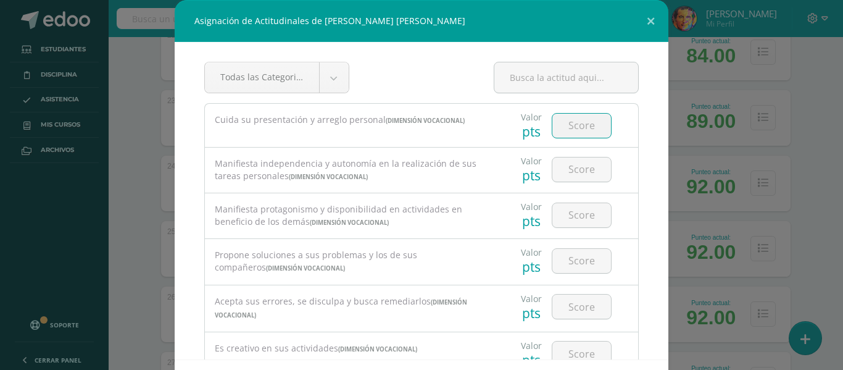
click at [579, 133] on input "number" at bounding box center [582, 126] width 59 height 24
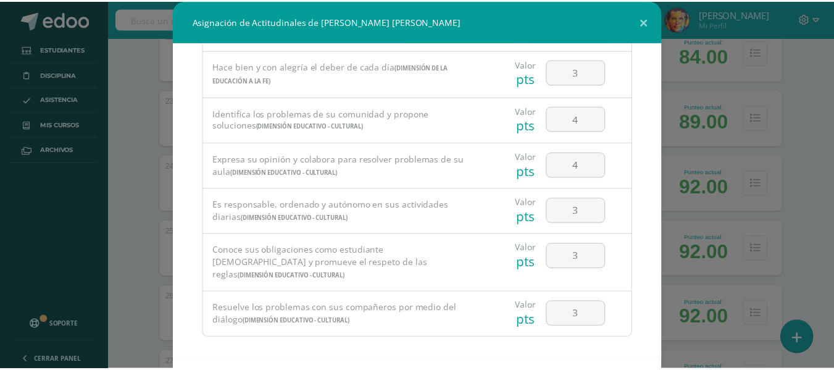
scroll to position [54, 0]
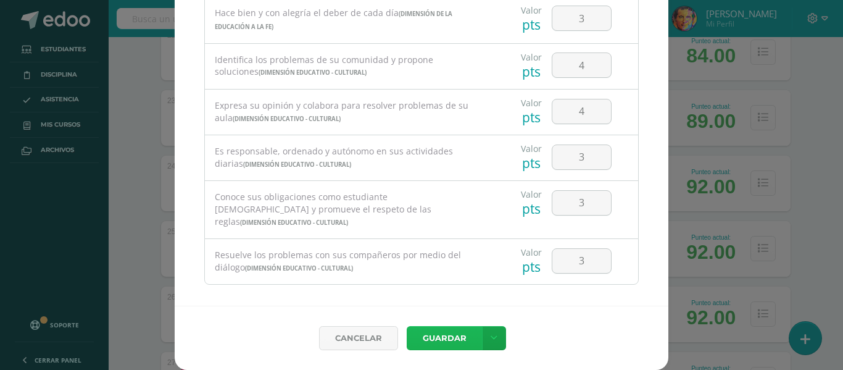
click at [441, 333] on button "Guardar" at bounding box center [444, 338] width 75 height 24
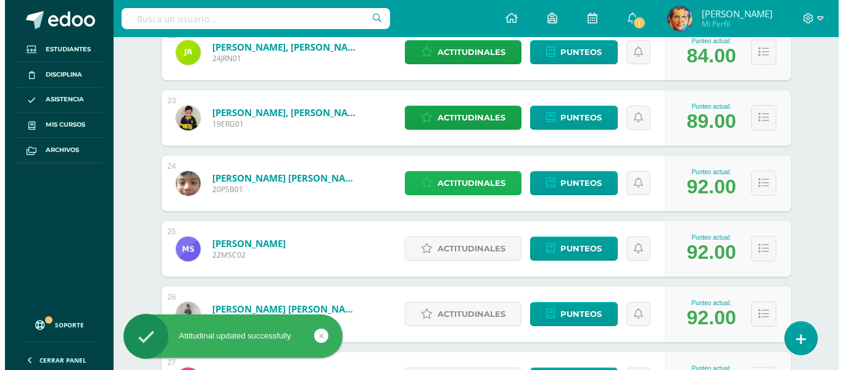
scroll to position [1680, 0]
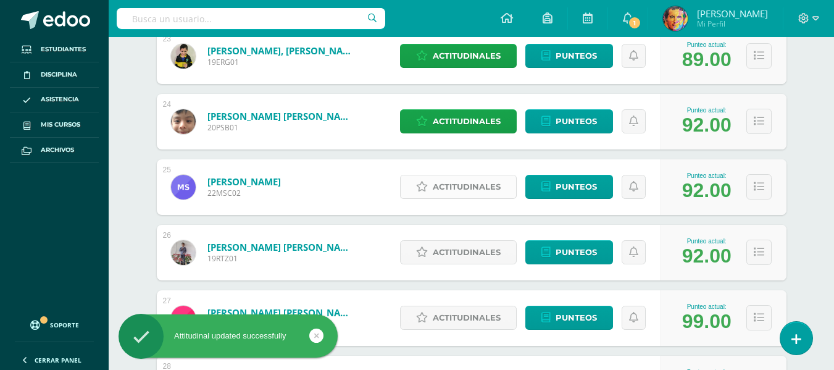
click at [458, 184] on span "Actitudinales" at bounding box center [467, 186] width 68 height 23
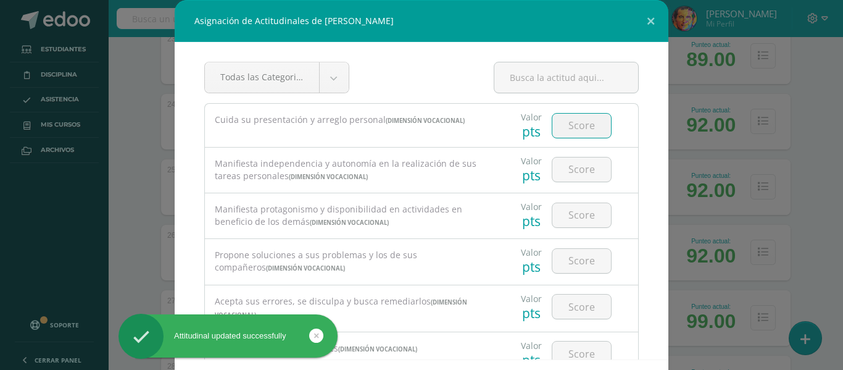
click at [588, 129] on input "number" at bounding box center [582, 126] width 59 height 24
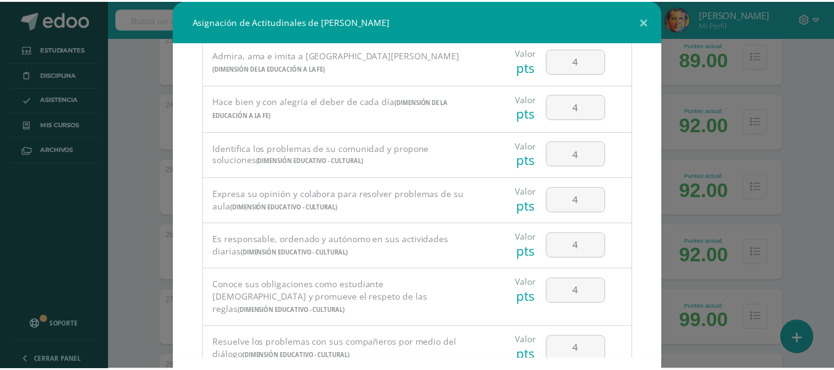
scroll to position [54, 0]
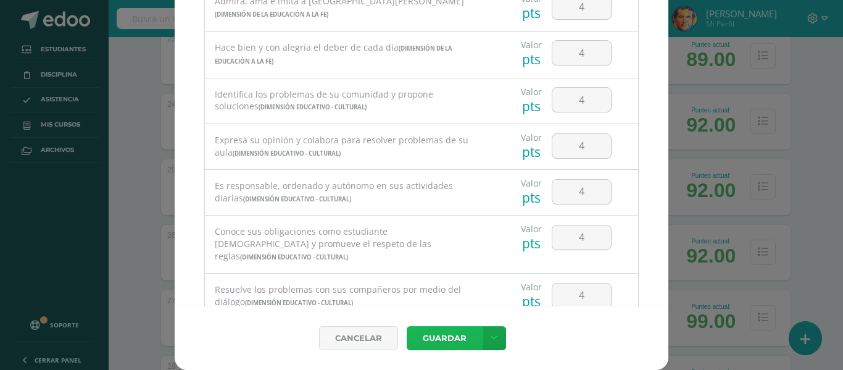
click at [452, 342] on button "Guardar" at bounding box center [444, 338] width 75 height 24
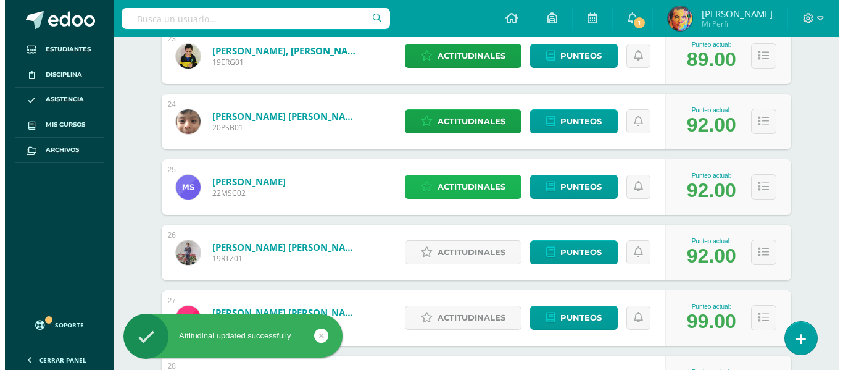
scroll to position [1742, 0]
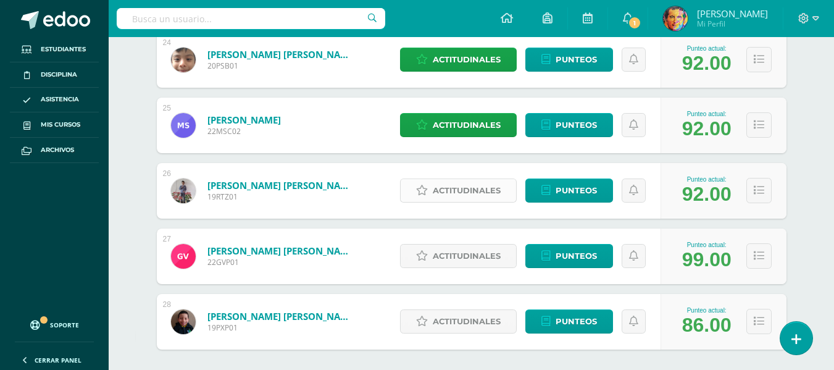
click at [484, 193] on span "Actitudinales" at bounding box center [467, 190] width 68 height 23
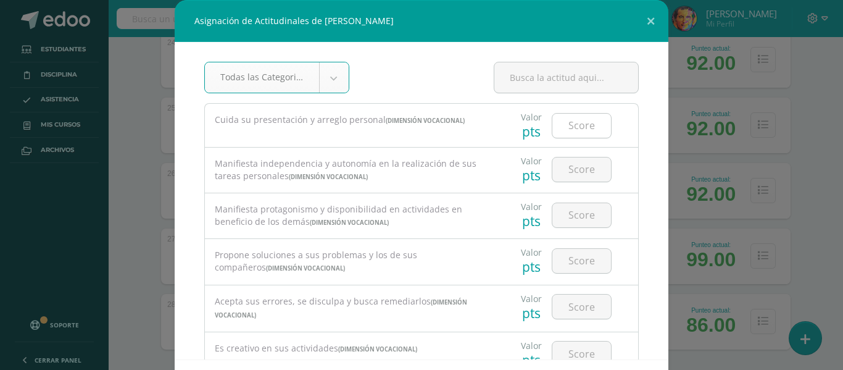
click at [582, 122] on input "number" at bounding box center [582, 126] width 59 height 24
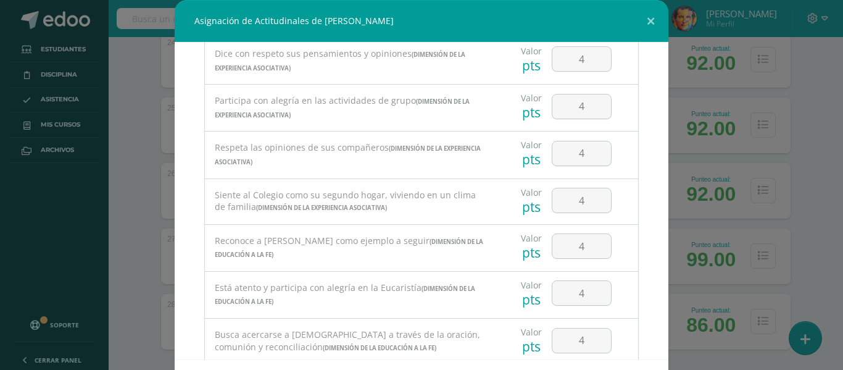
scroll to position [569, 0]
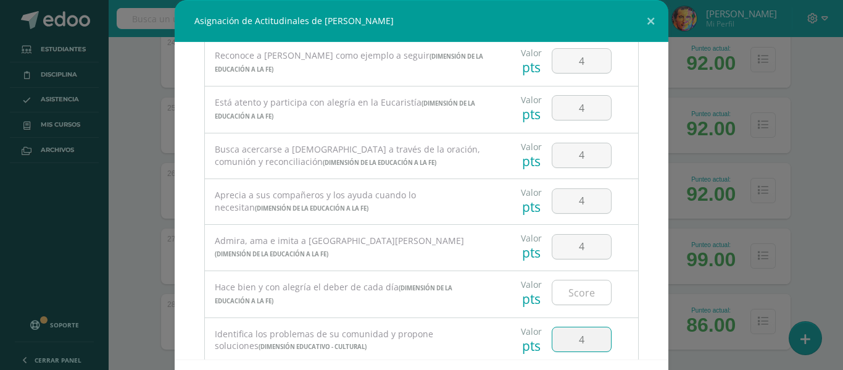
click at [580, 303] on input "number" at bounding box center [582, 292] width 59 height 24
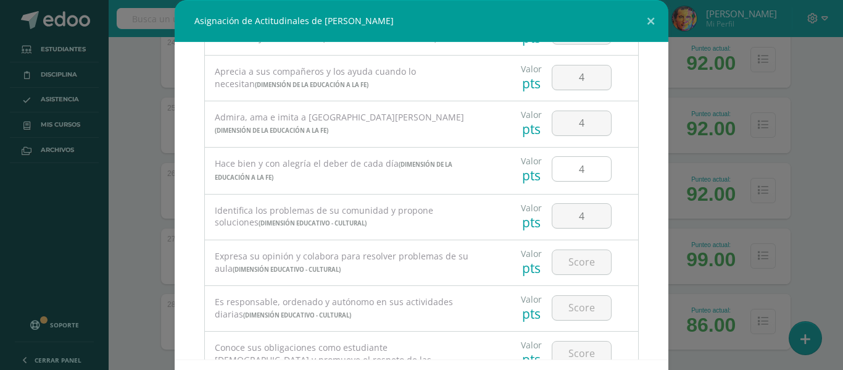
scroll to position [754, 0]
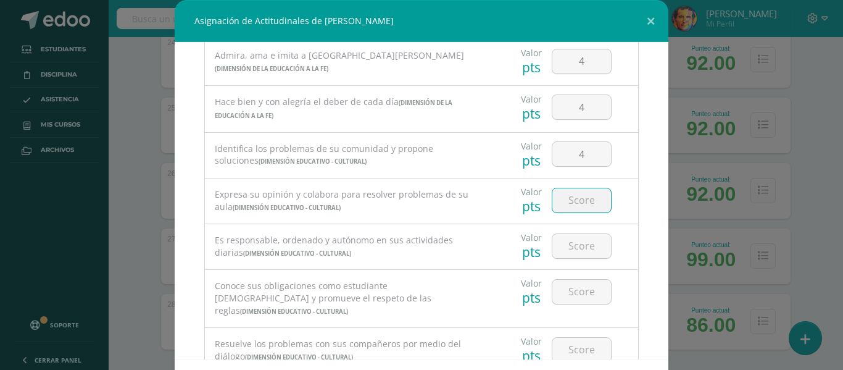
click at [562, 207] on input "number" at bounding box center [582, 200] width 59 height 24
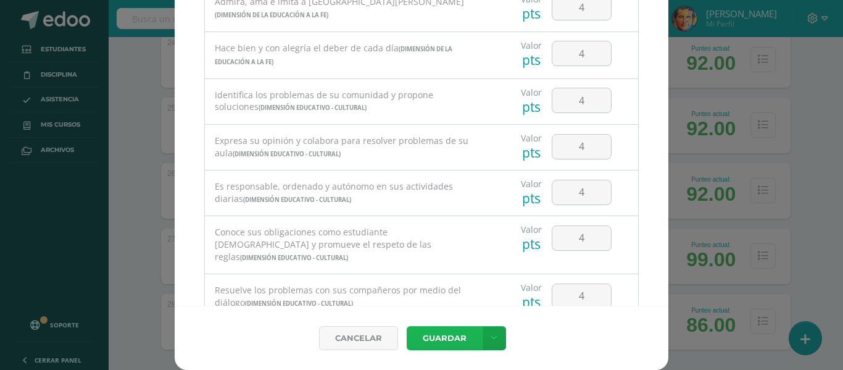
click at [458, 332] on button "Guardar" at bounding box center [444, 338] width 75 height 24
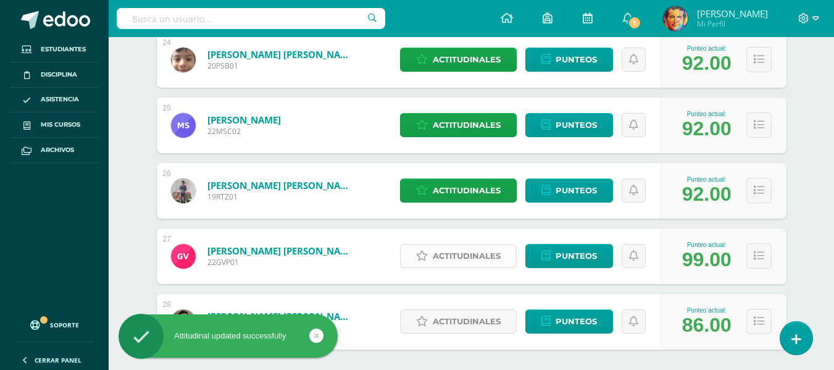
click at [494, 250] on span "Actitudinales" at bounding box center [467, 255] width 68 height 23
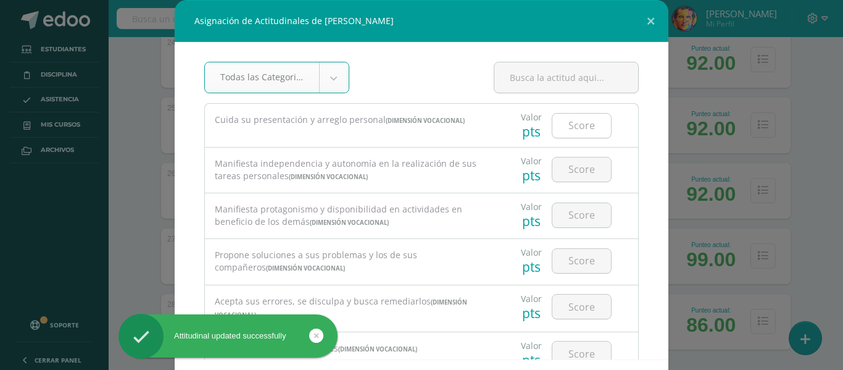
click at [583, 119] on input "number" at bounding box center [582, 126] width 59 height 24
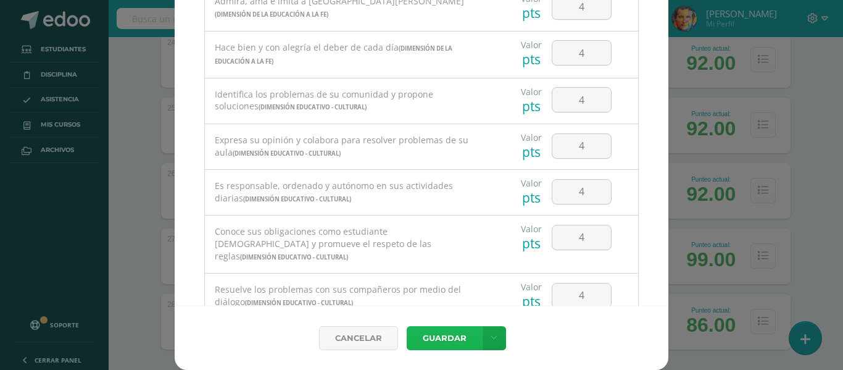
click at [445, 332] on button "Guardar" at bounding box center [444, 338] width 75 height 24
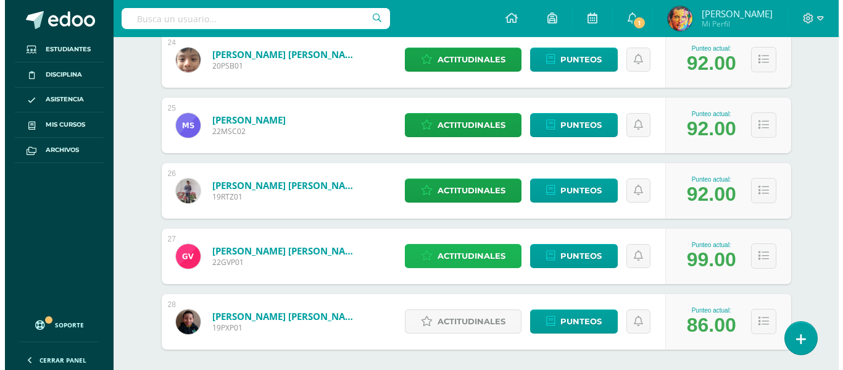
scroll to position [1803, 0]
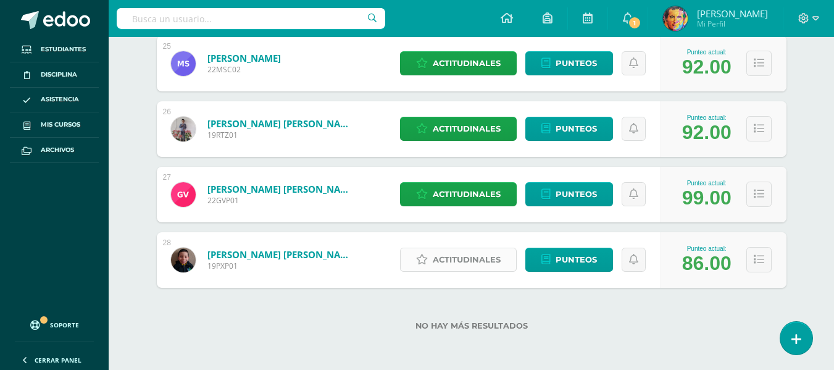
click at [473, 257] on span "Actitudinales" at bounding box center [467, 259] width 68 height 23
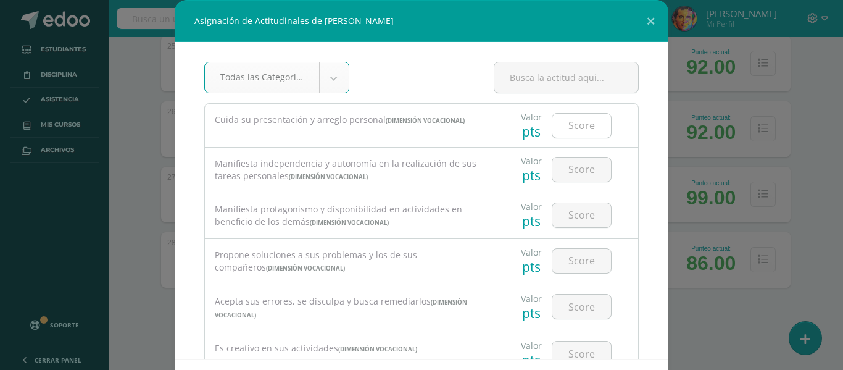
click at [567, 125] on input "number" at bounding box center [582, 126] width 59 height 24
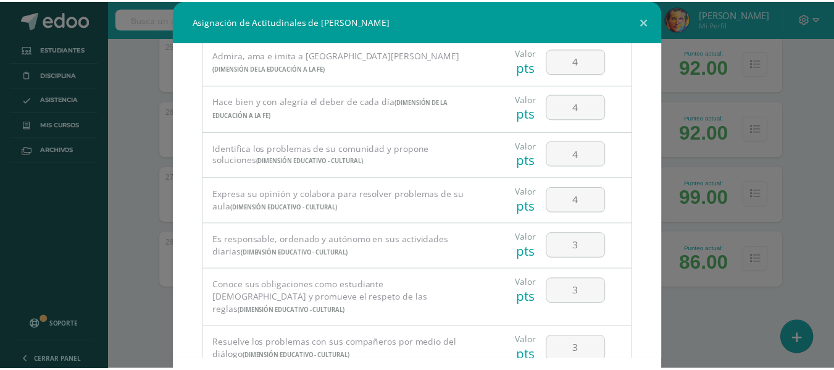
scroll to position [54, 0]
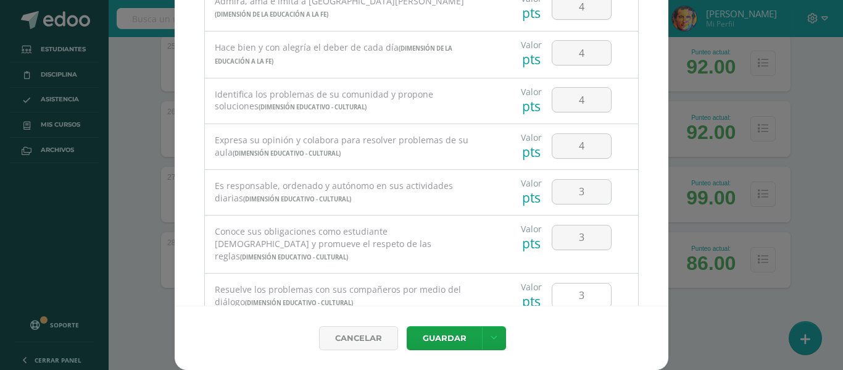
click at [569, 285] on input "3" at bounding box center [582, 295] width 59 height 24
click at [451, 333] on button "Guardar" at bounding box center [444, 338] width 75 height 24
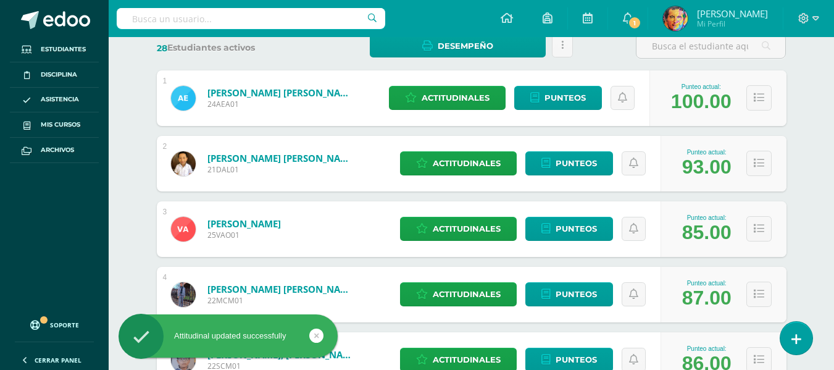
scroll to position [0, 0]
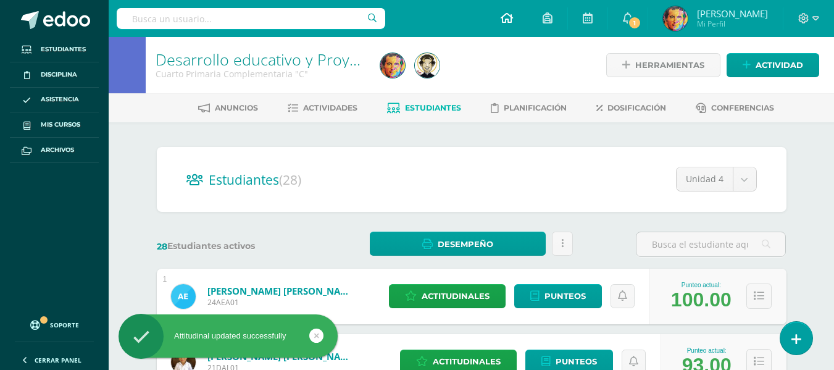
click at [513, 15] on icon at bounding box center [507, 17] width 12 height 11
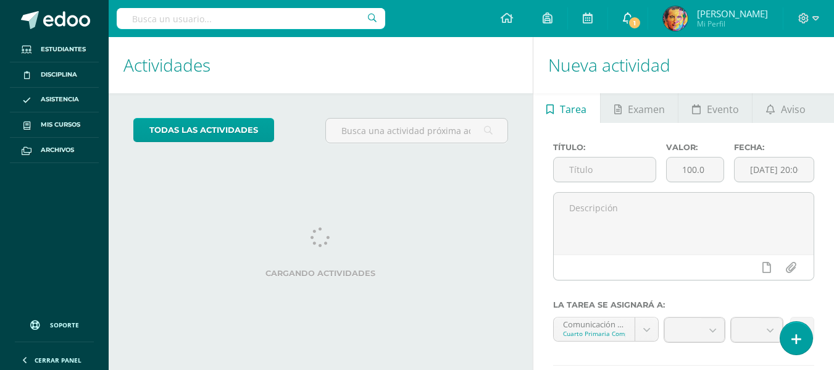
click at [641, 23] on span "1" at bounding box center [635, 23] width 14 height 14
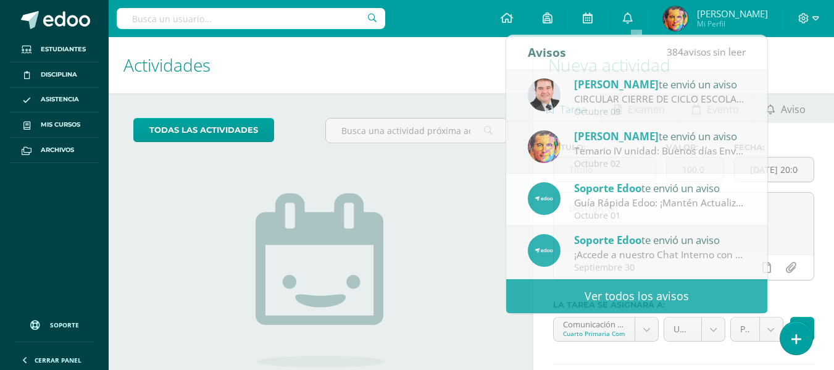
click at [443, 69] on h1 "Actividades" at bounding box center [320, 65] width 395 height 56
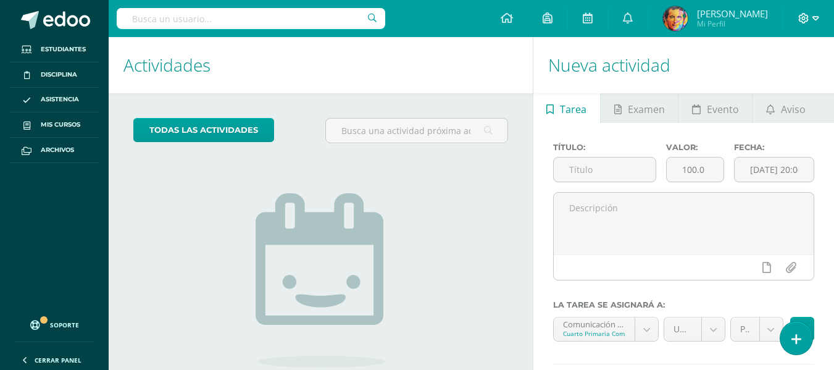
click at [815, 18] on icon at bounding box center [816, 18] width 7 height 11
click at [783, 90] on span "Cerrar sesión" at bounding box center [777, 84] width 56 height 12
